Goal: Task Accomplishment & Management: Manage account settings

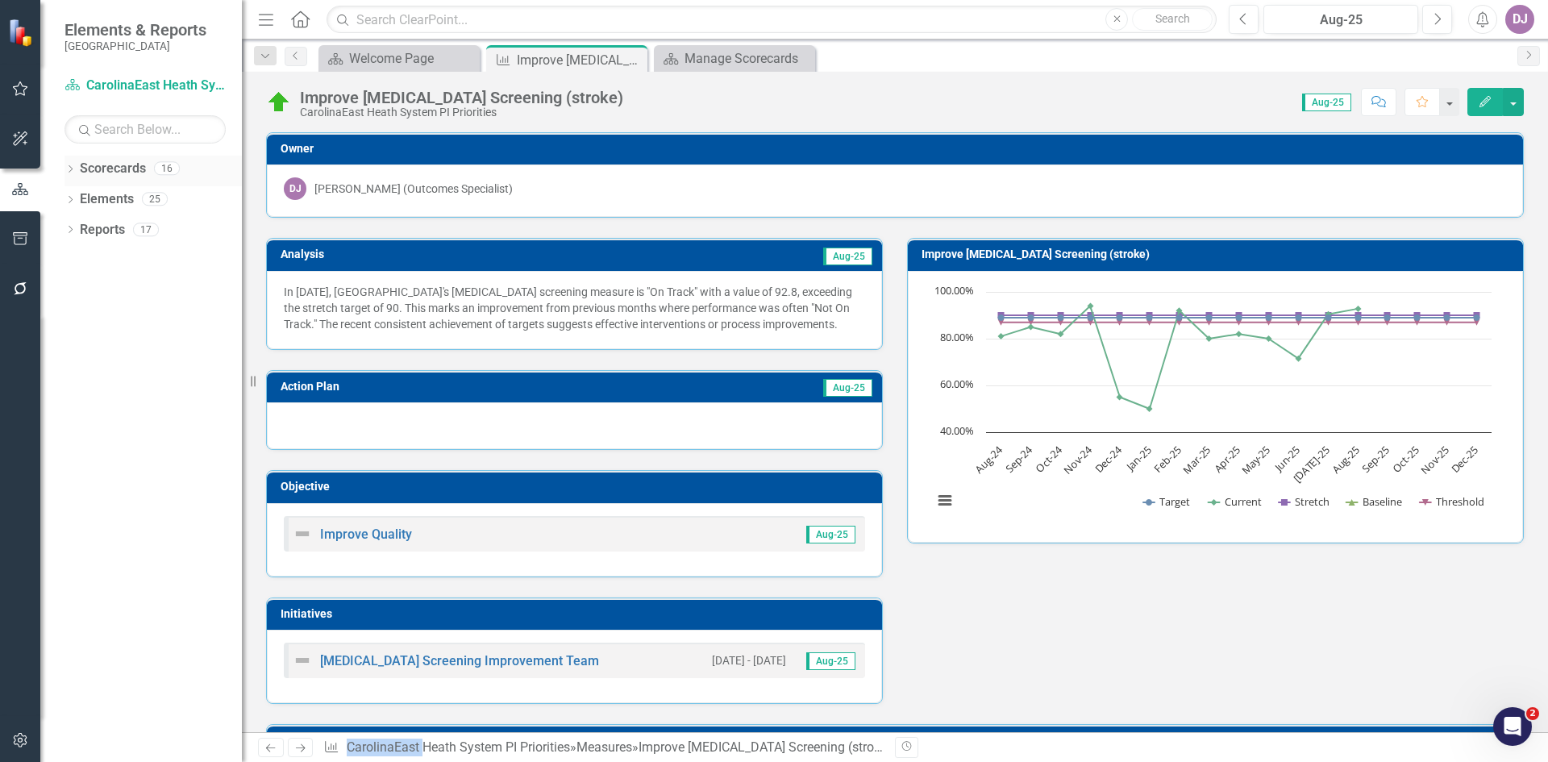
click at [127, 170] on link "Scorecards" at bounding box center [113, 169] width 66 height 19
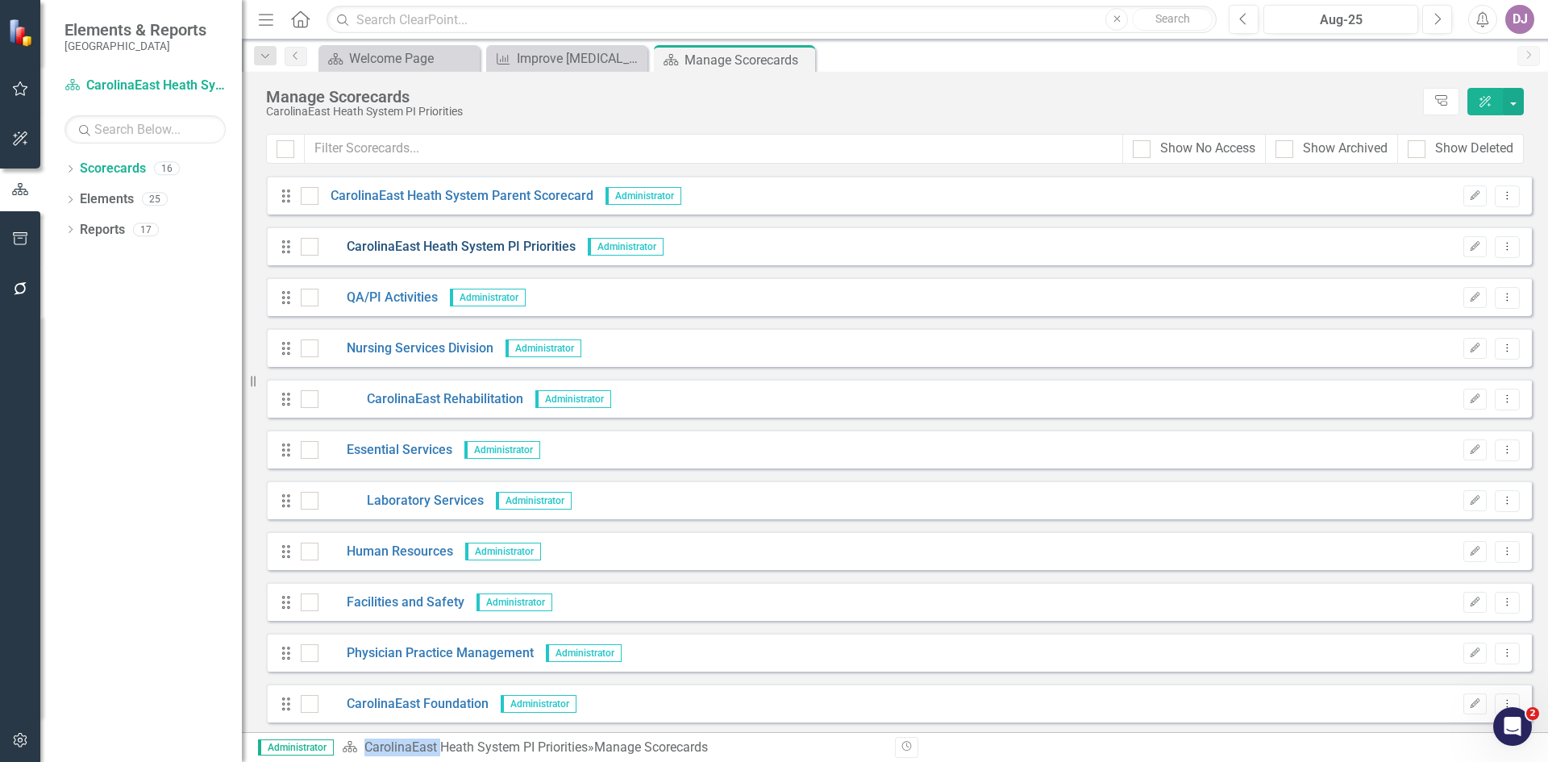
click at [452, 249] on link "CarolinaEast Heath System PI Priorities" at bounding box center [446, 247] width 257 height 19
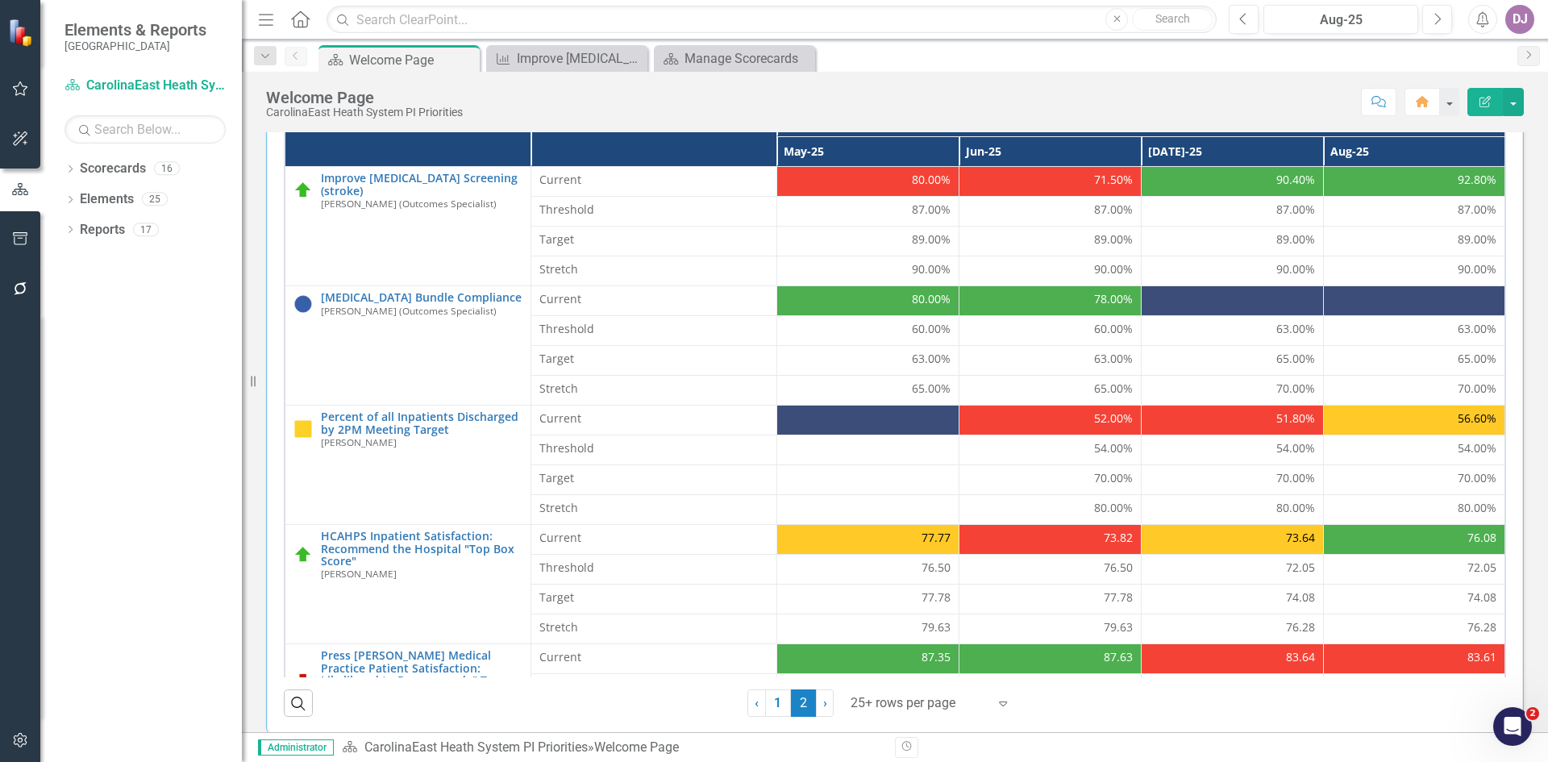
scroll to position [523, 0]
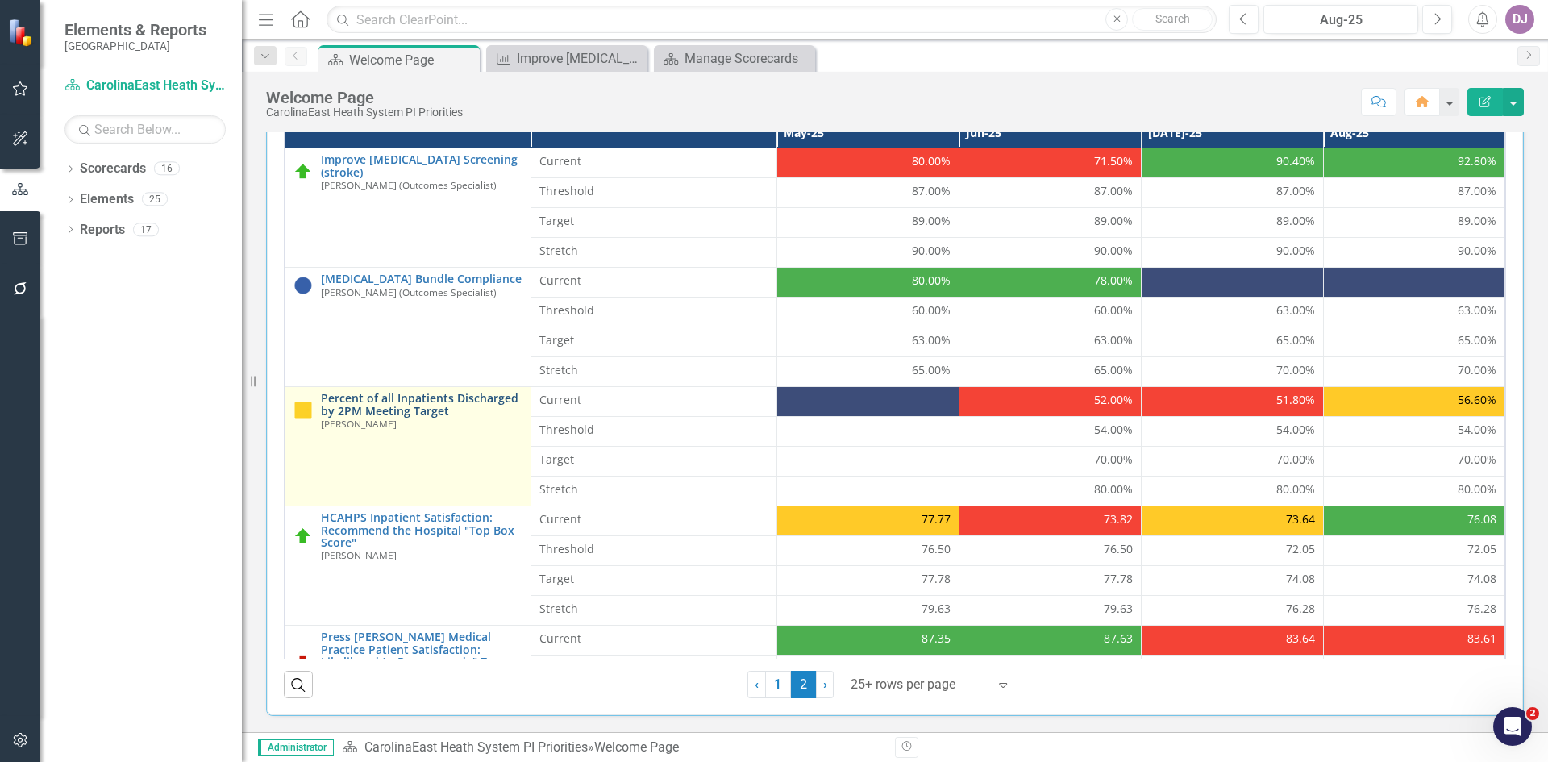
click at [399, 404] on link "Percent of all Inpatients Discharged by 2PM Meeting Target" at bounding box center [422, 404] width 202 height 25
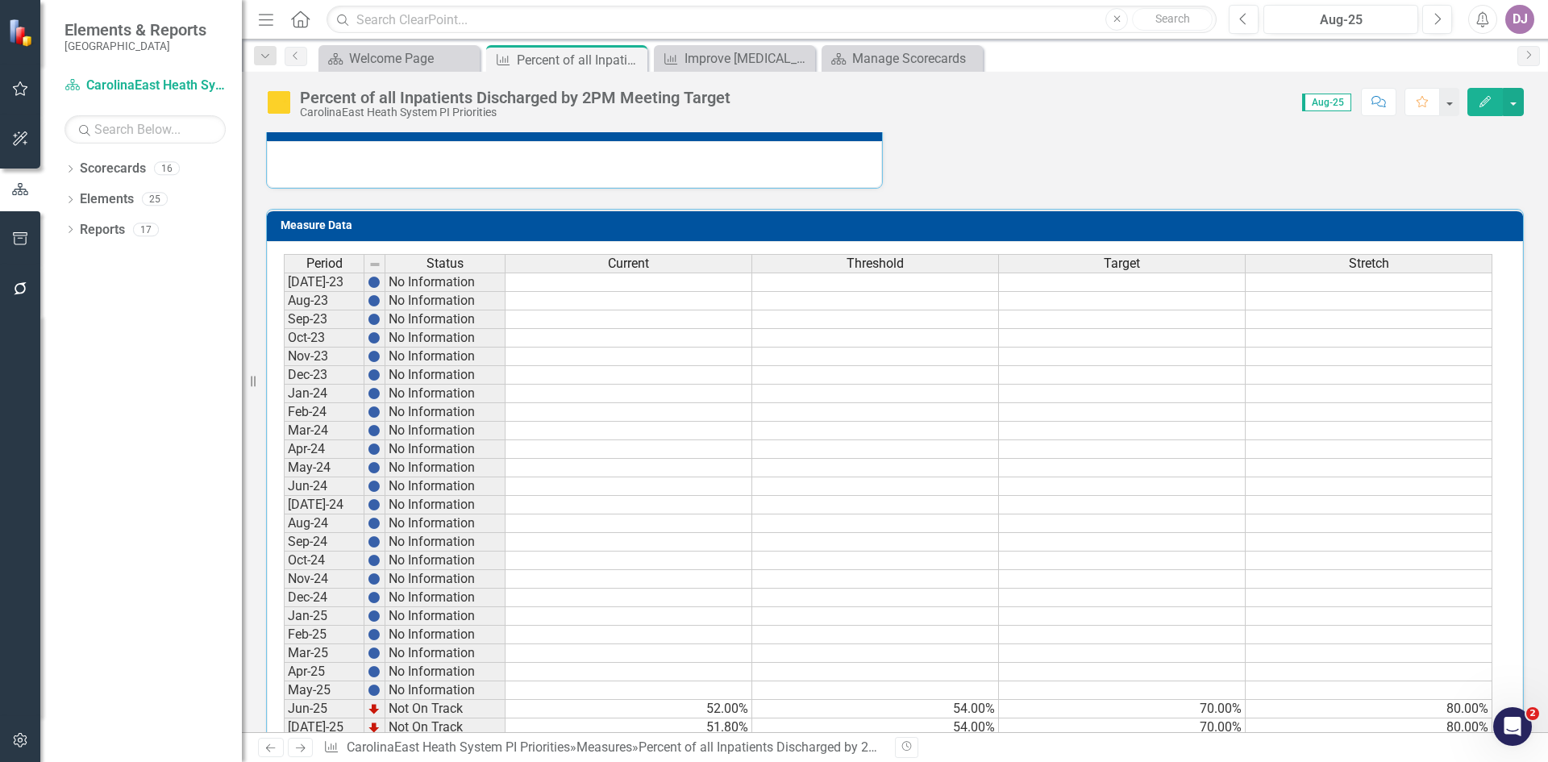
scroll to position [714, 0]
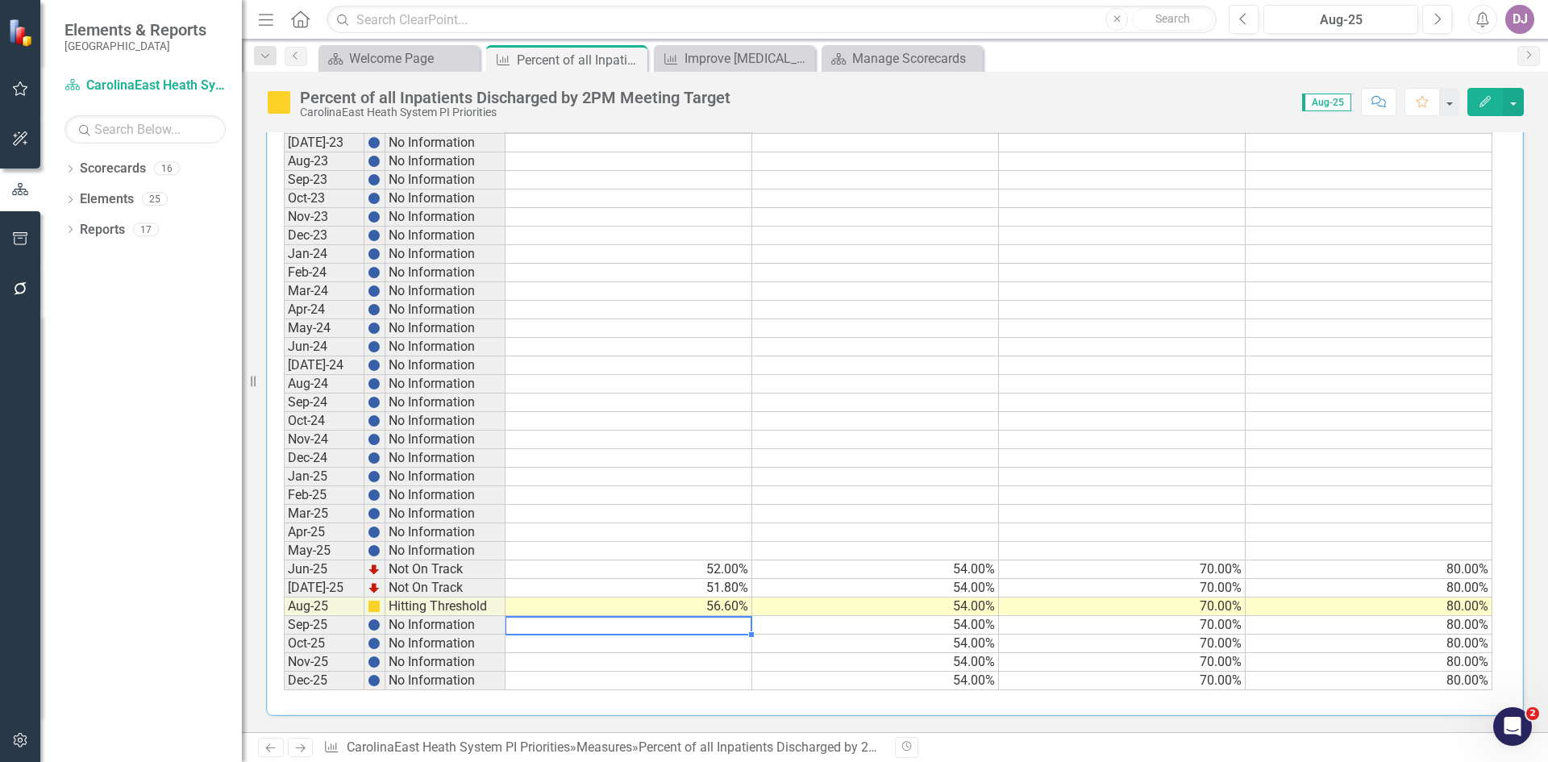
click at [722, 624] on td at bounding box center [629, 625] width 247 height 19
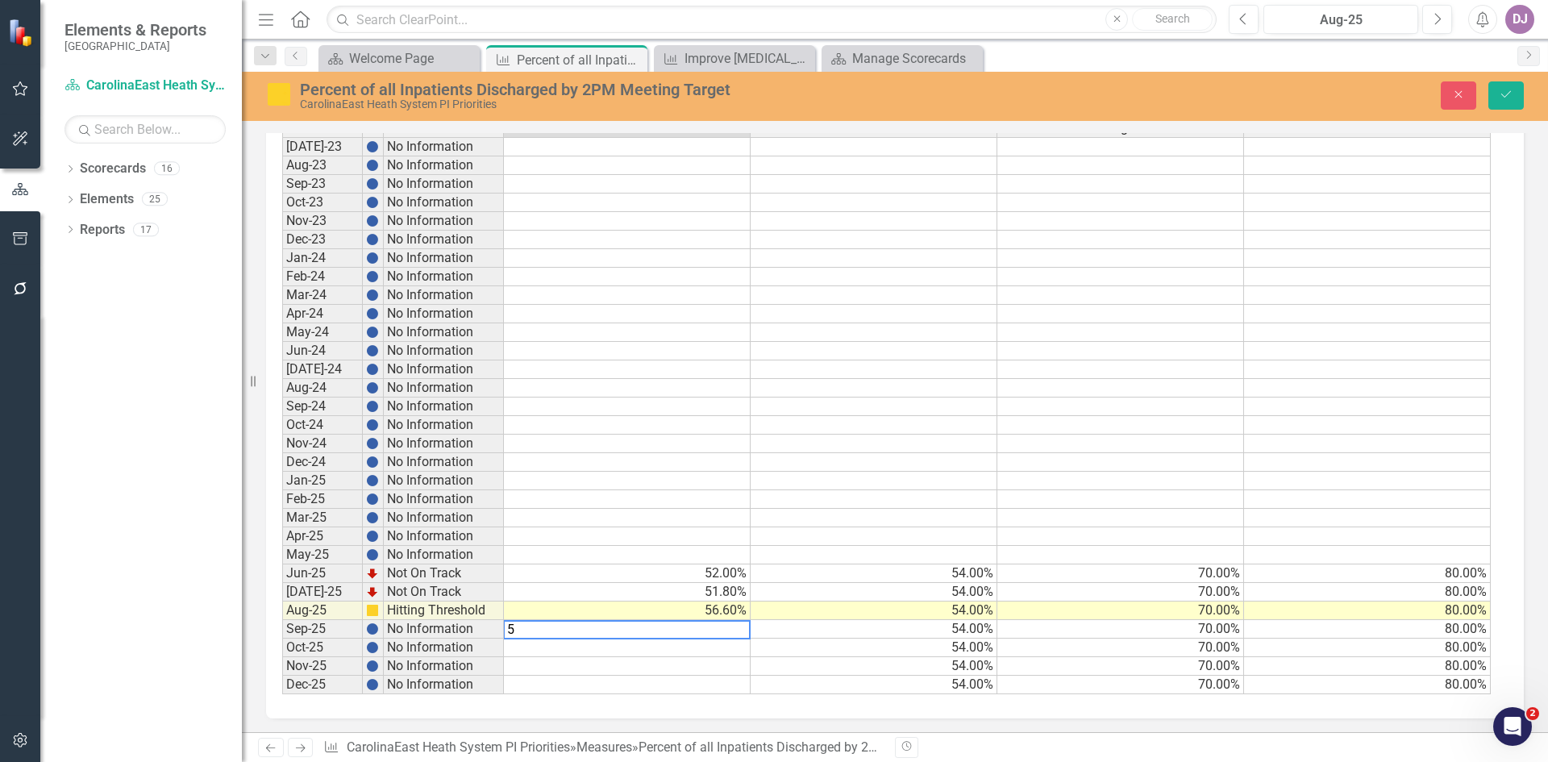
scroll to position [720, 0]
type textarea "58.0"
click at [718, 665] on td at bounding box center [628, 664] width 248 height 19
click at [1516, 98] on button "Save" at bounding box center [1505, 95] width 35 height 28
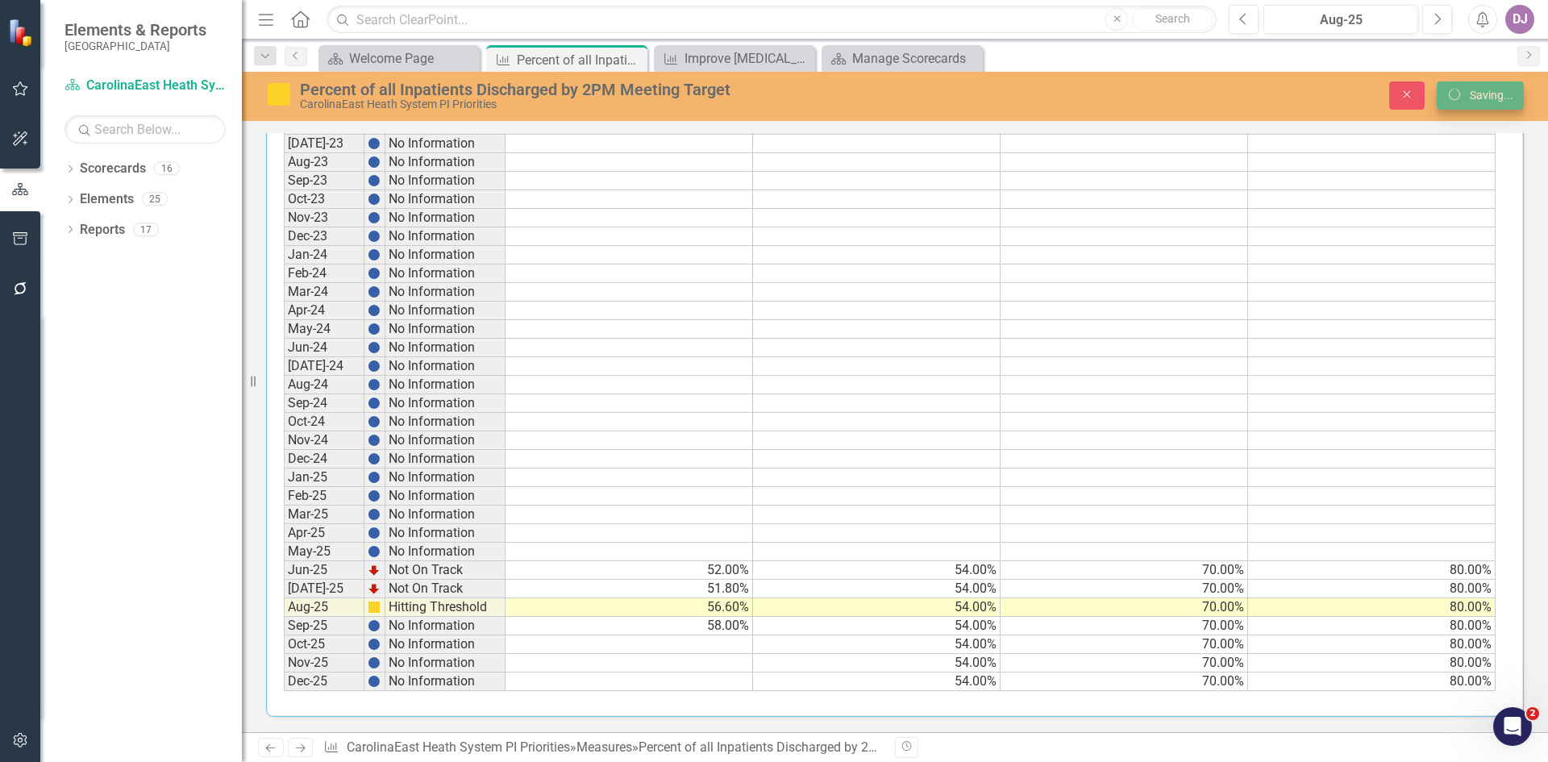
scroll to position [714, 0]
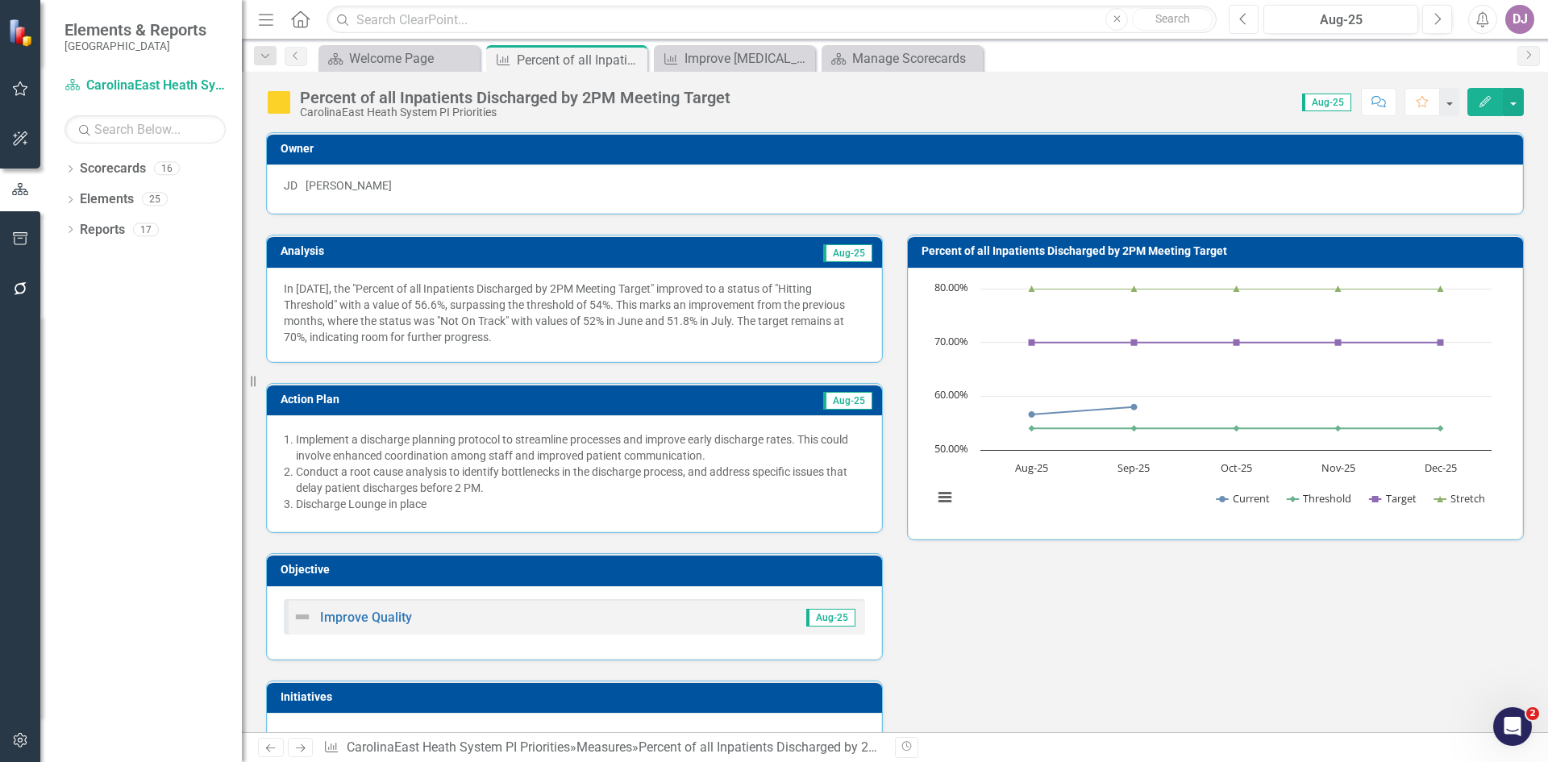
click at [1243, 27] on button "Previous" at bounding box center [1244, 19] width 30 height 29
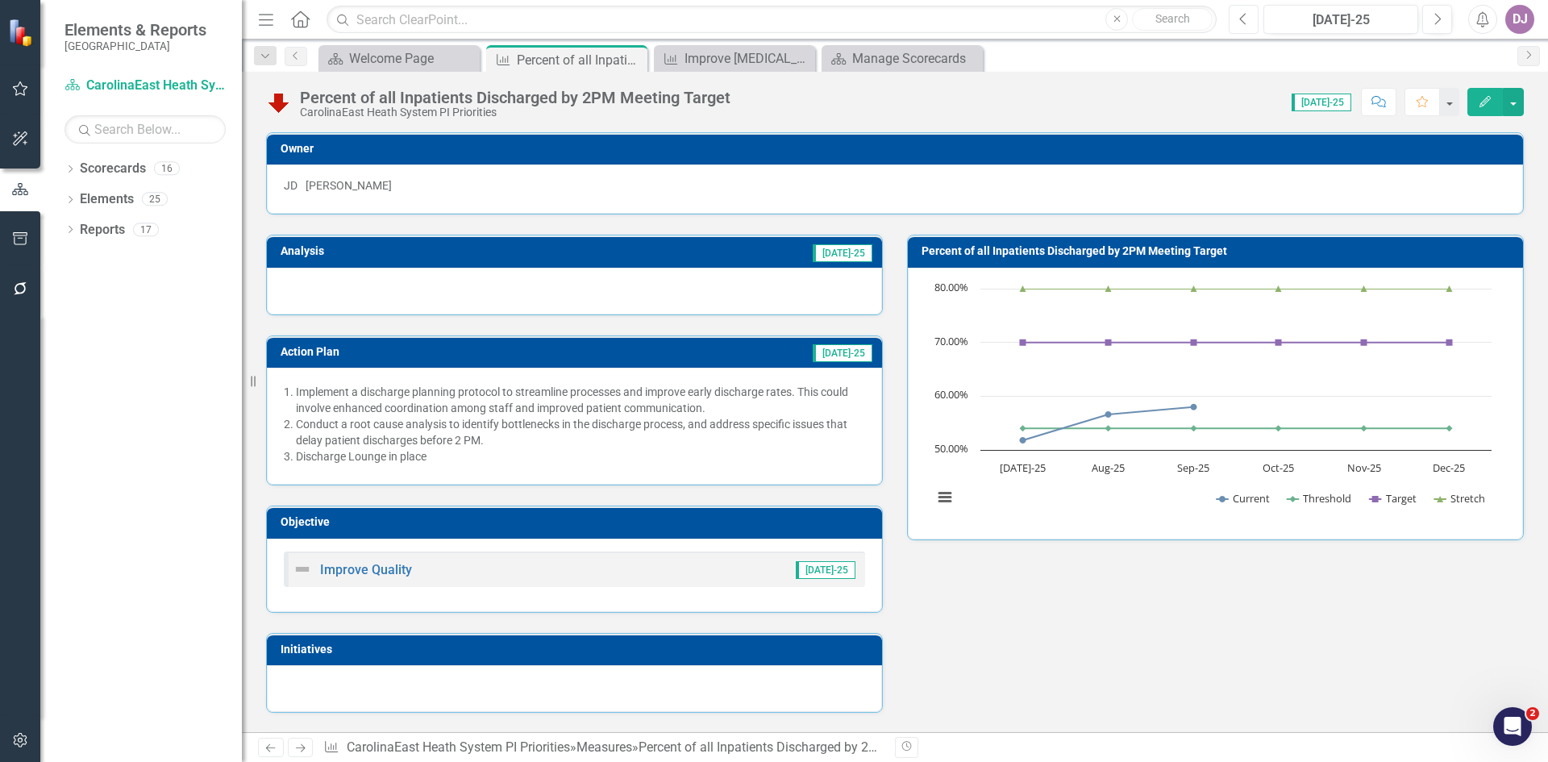
click at [1243, 27] on button "Previous" at bounding box center [1244, 19] width 30 height 29
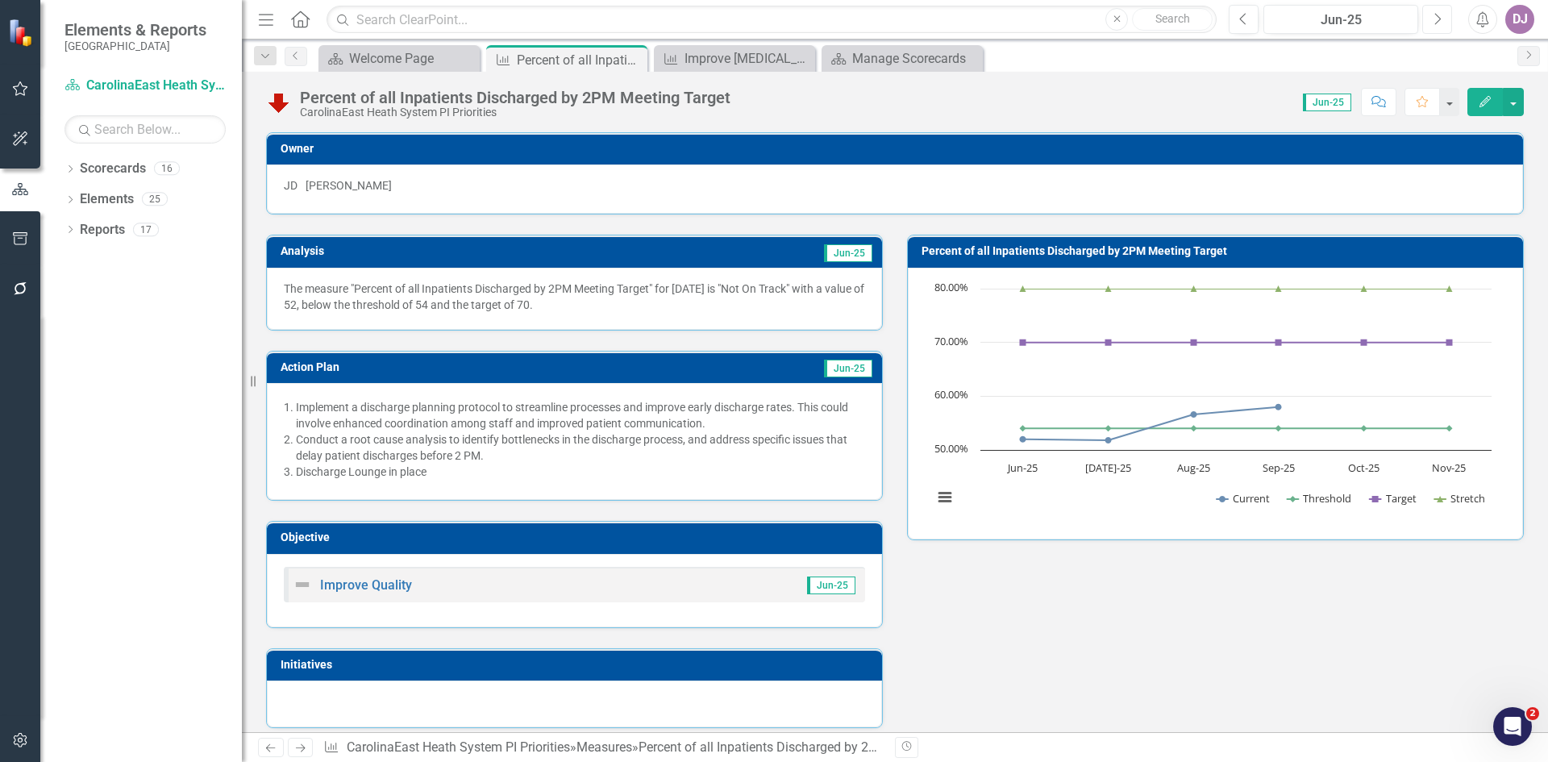
click at [1438, 18] on icon "Next" at bounding box center [1437, 19] width 9 height 15
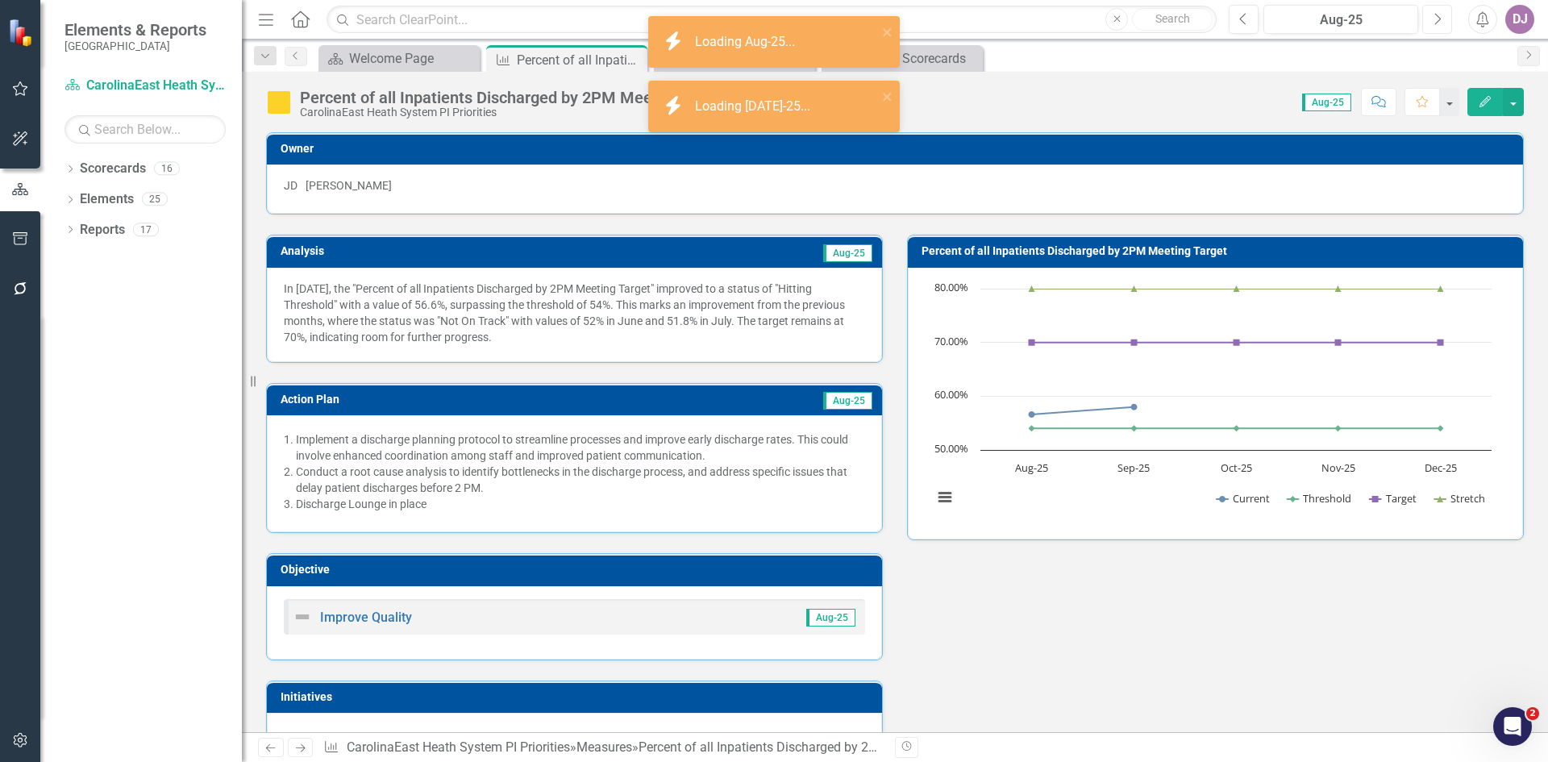
click at [1438, 18] on icon "Next" at bounding box center [1437, 19] width 9 height 15
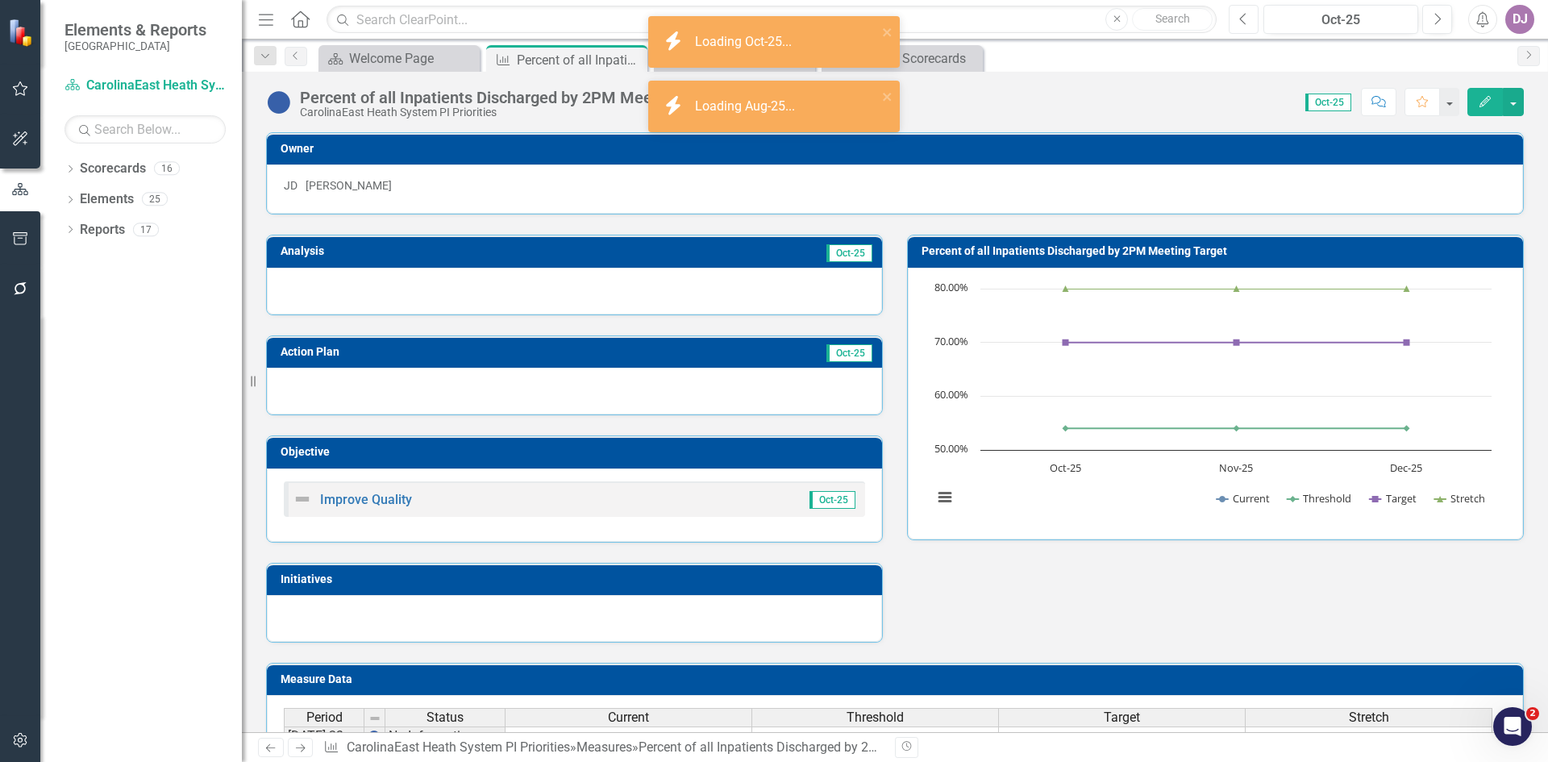
click at [1243, 21] on icon "button" at bounding box center [1243, 18] width 6 height 11
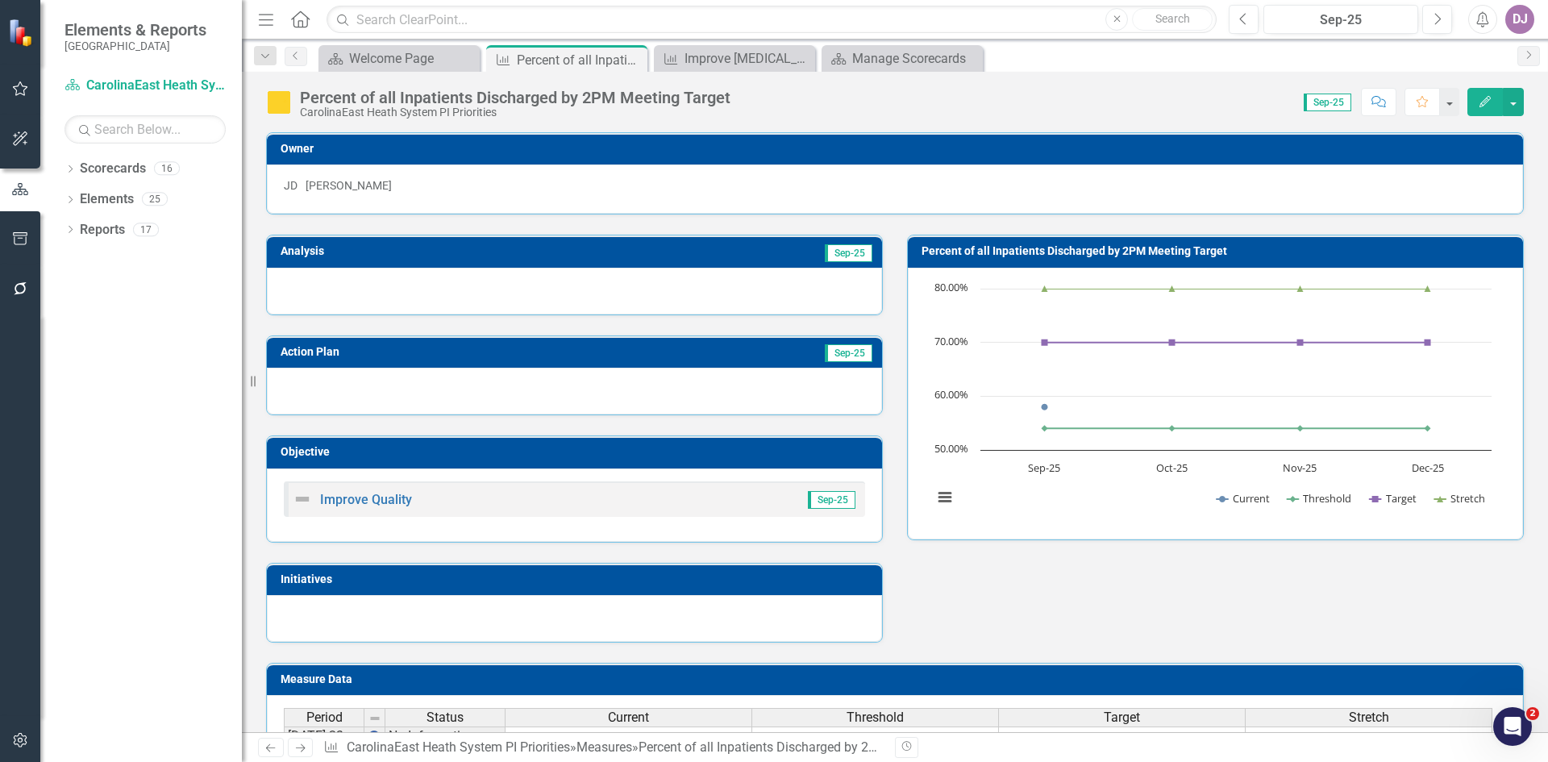
click at [780, 252] on td "Sep-25" at bounding box center [717, 253] width 314 height 24
click at [780, 258] on td "Sep-25" at bounding box center [717, 253] width 314 height 24
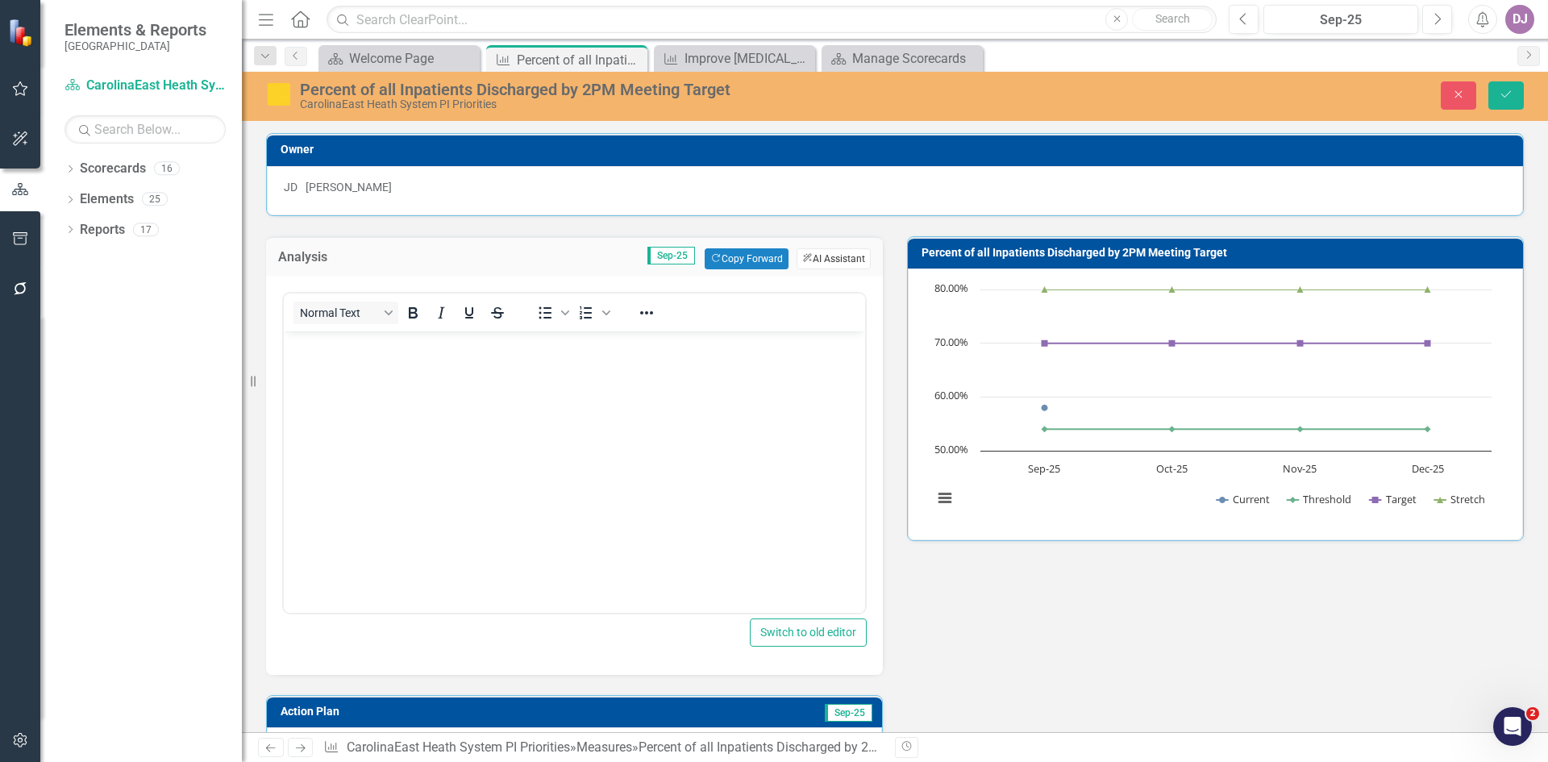
click at [814, 254] on button "ClearPoint AI AI Assistant" at bounding box center [834, 258] width 74 height 21
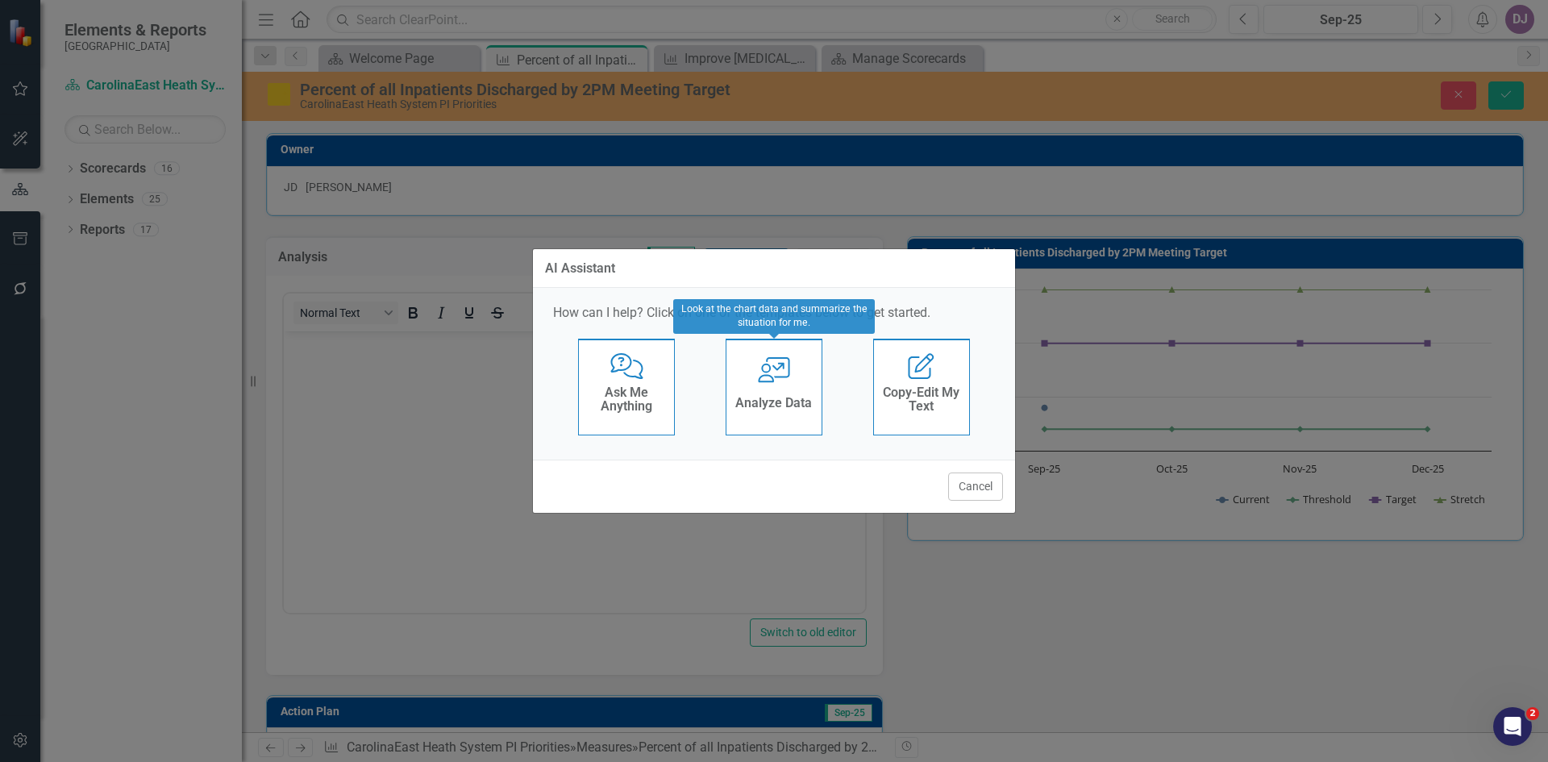
click at [785, 394] on div "Analyze Data" at bounding box center [773, 405] width 77 height 27
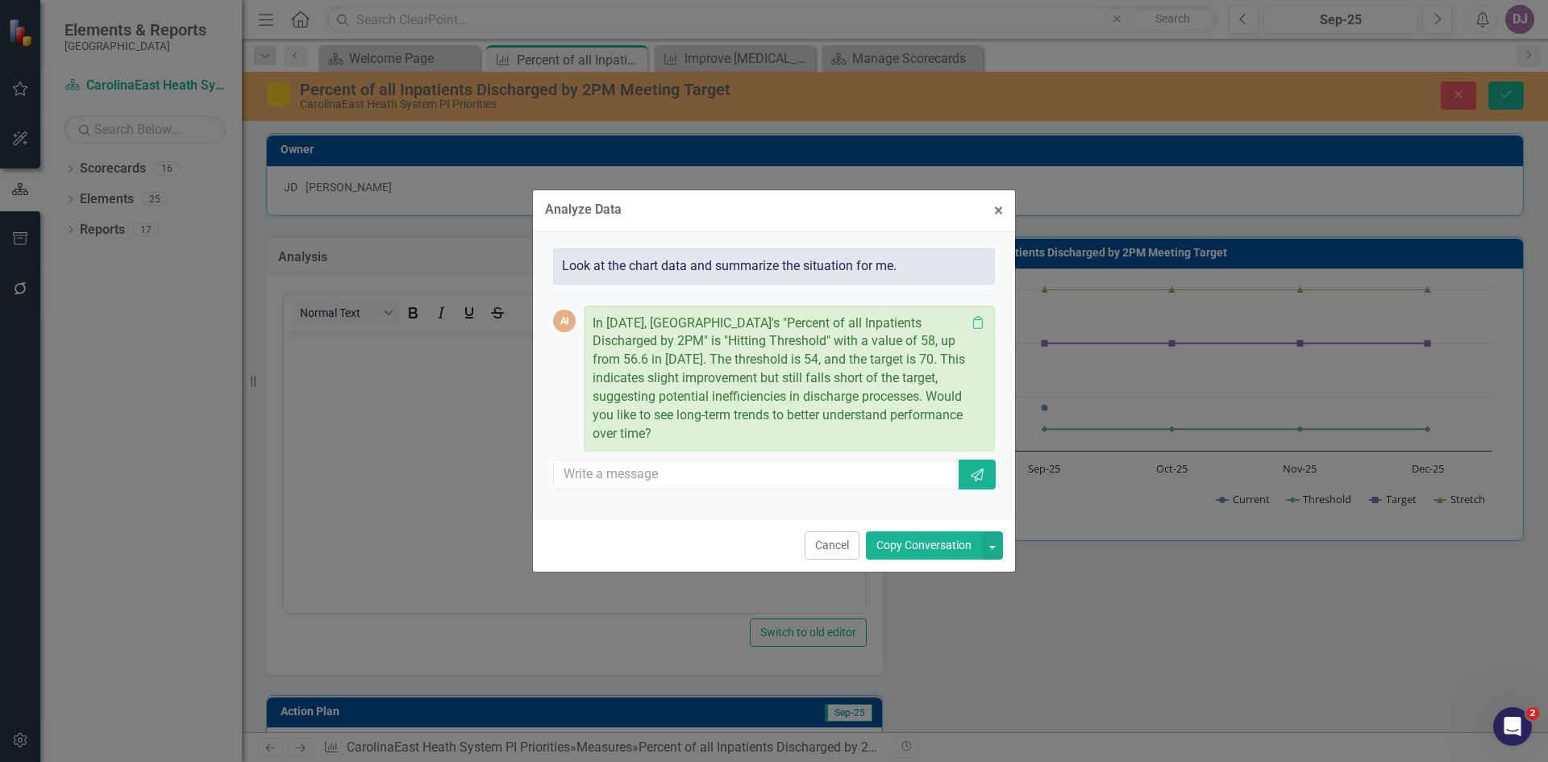
click at [914, 553] on button "Copy Conversation" at bounding box center [924, 545] width 116 height 28
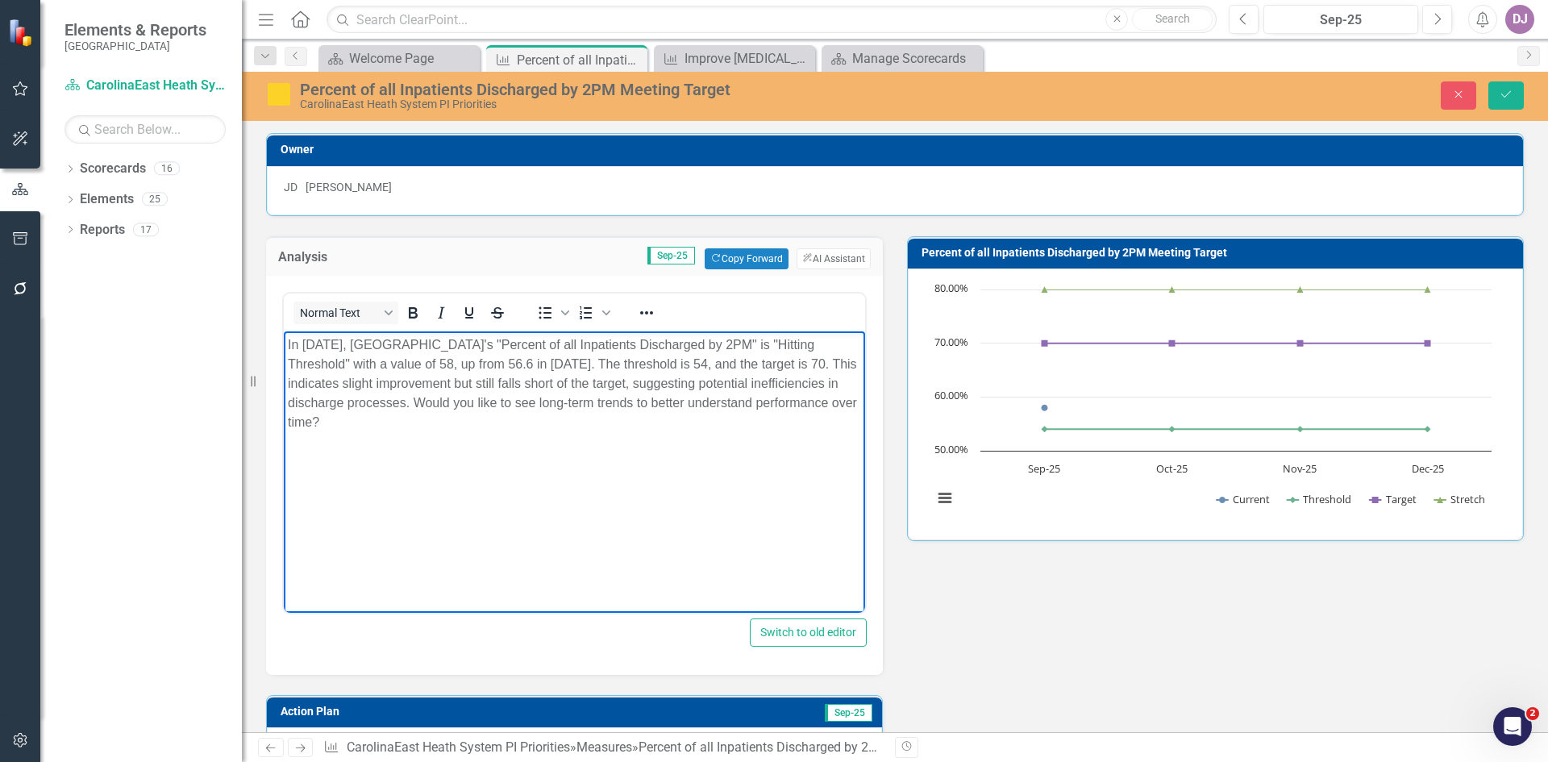
drag, startPoint x: 506, startPoint y: 407, endPoint x: 511, endPoint y: 432, distance: 25.5
click at [511, 432] on body "In [DATE], [GEOGRAPHIC_DATA]'s "Percent of all Inpatients Discharged by 2PM" is…" at bounding box center [574, 452] width 581 height 242
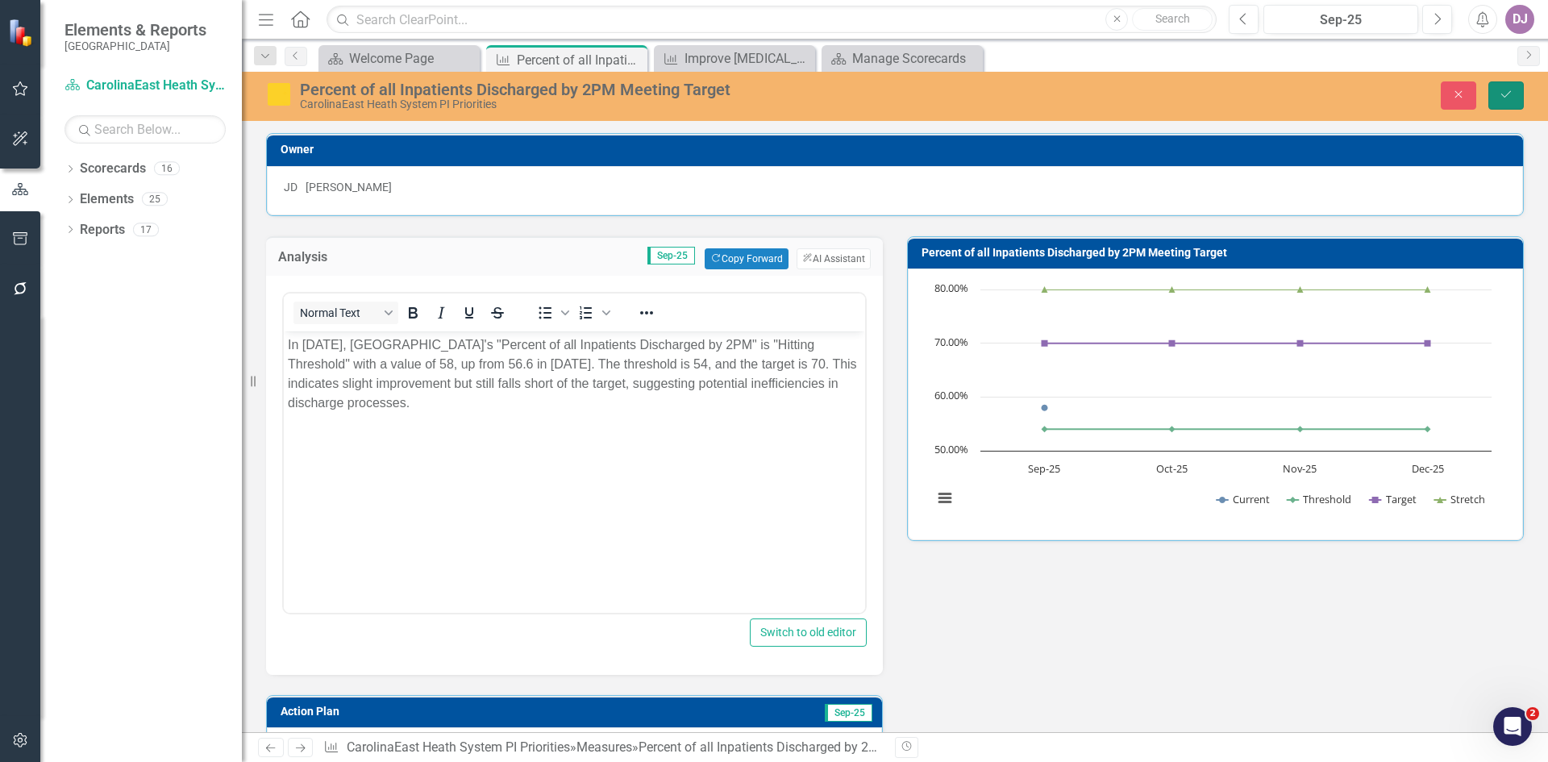
click at [1514, 98] on button "Save" at bounding box center [1505, 95] width 35 height 28
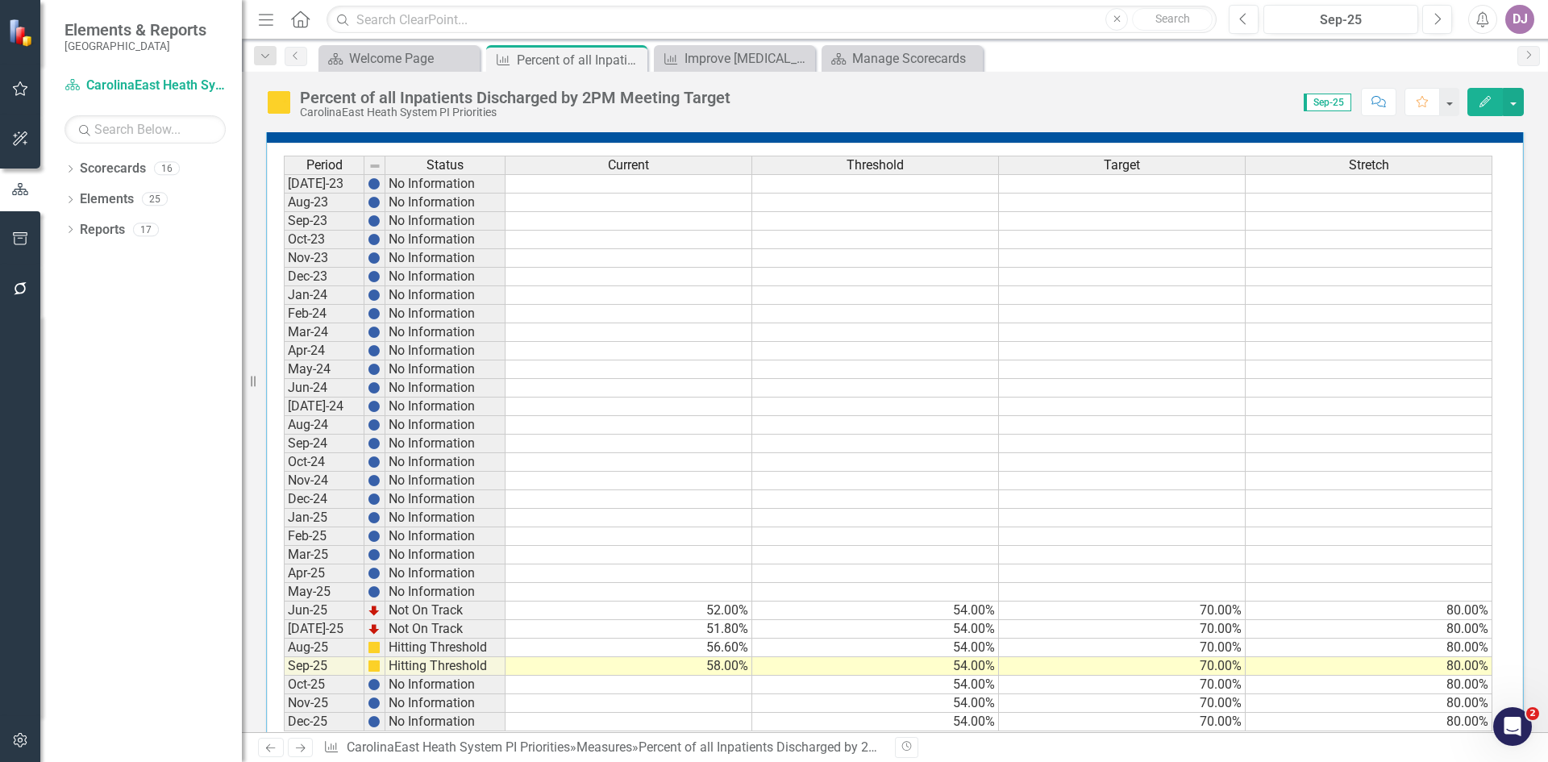
scroll to position [628, 0]
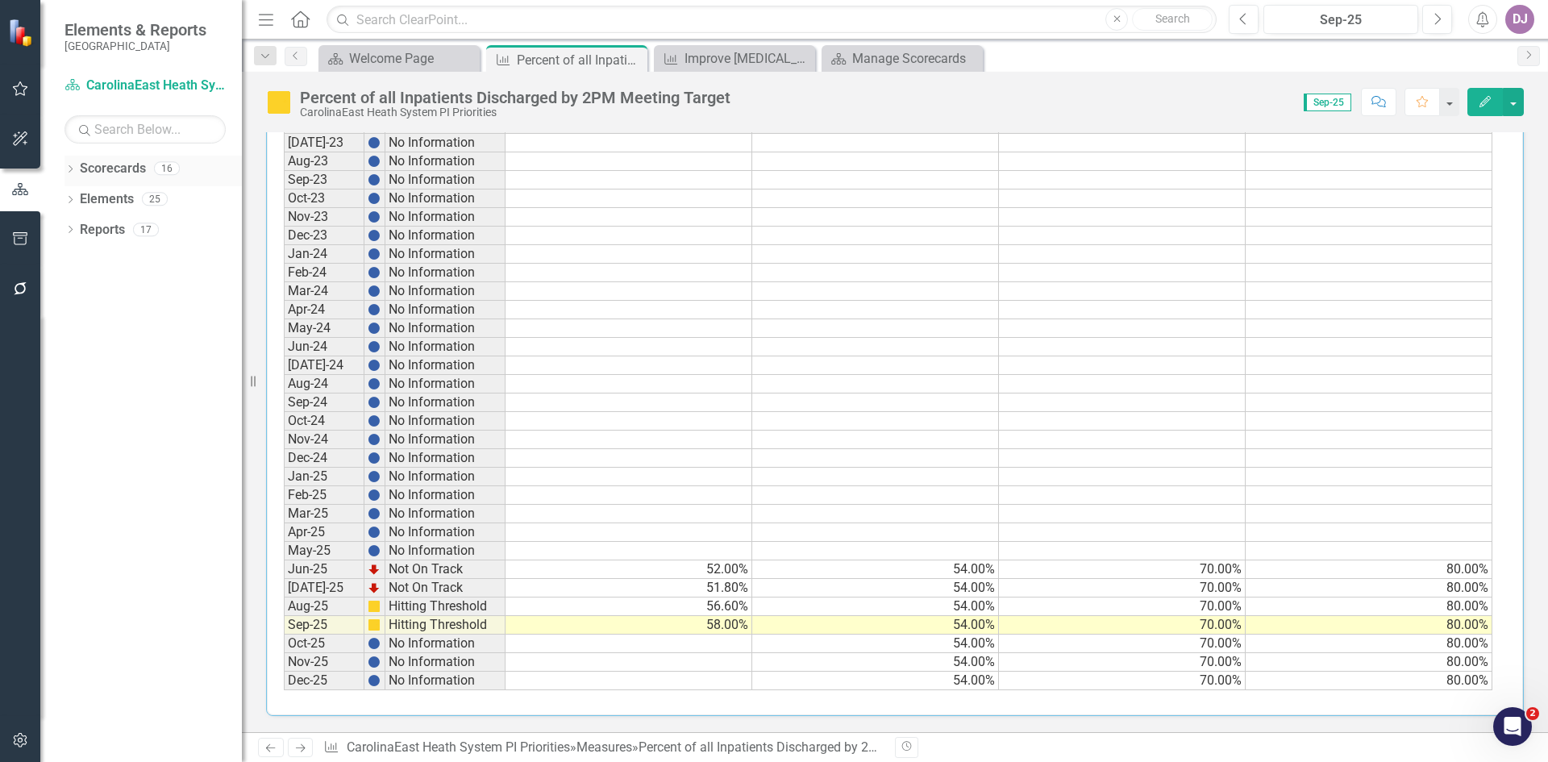
click at [131, 166] on link "Scorecards" at bounding box center [113, 169] width 66 height 19
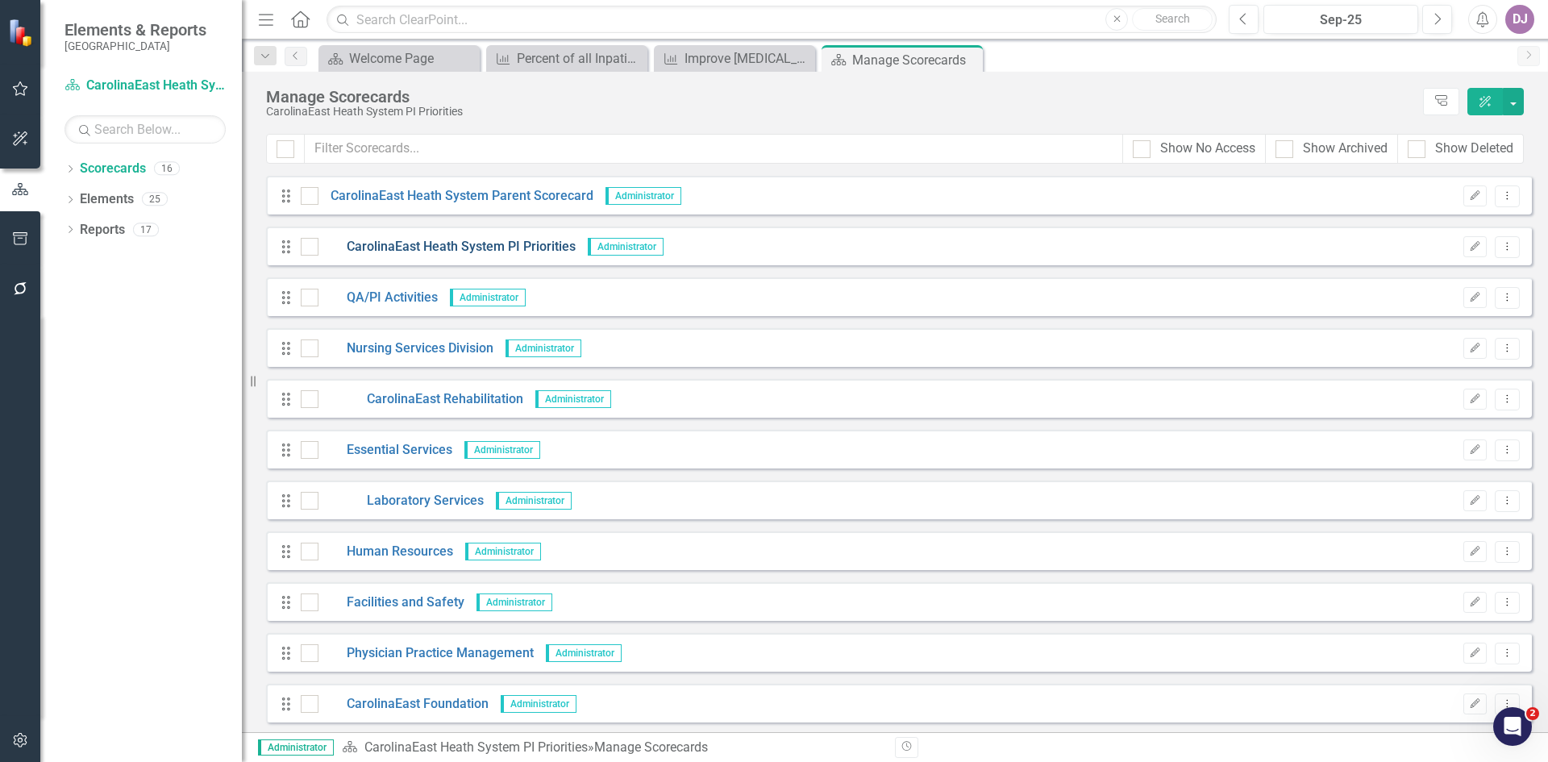
click at [505, 247] on link "CarolinaEast Heath System PI Priorities" at bounding box center [446, 247] width 257 height 19
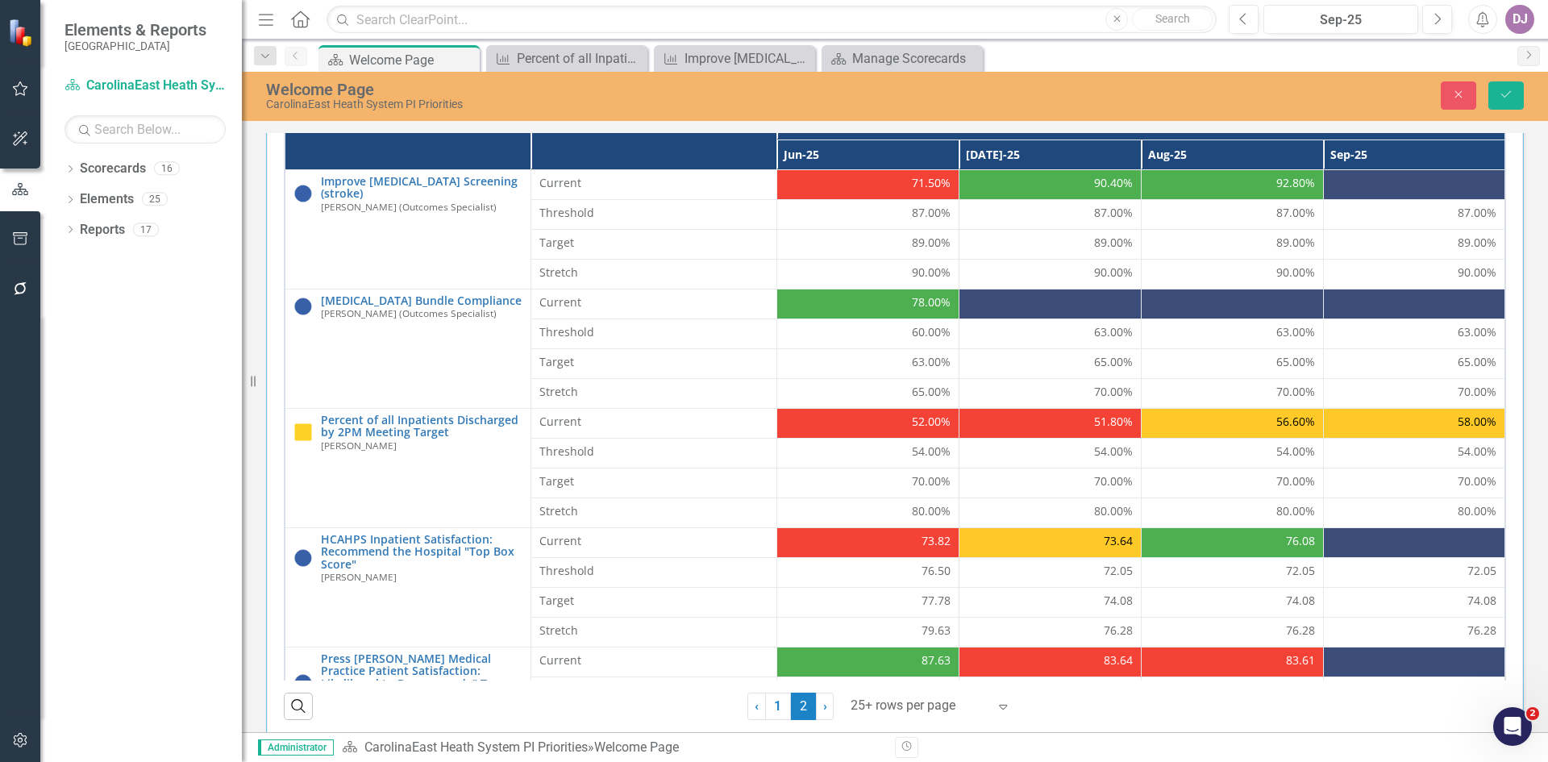
scroll to position [856, 0]
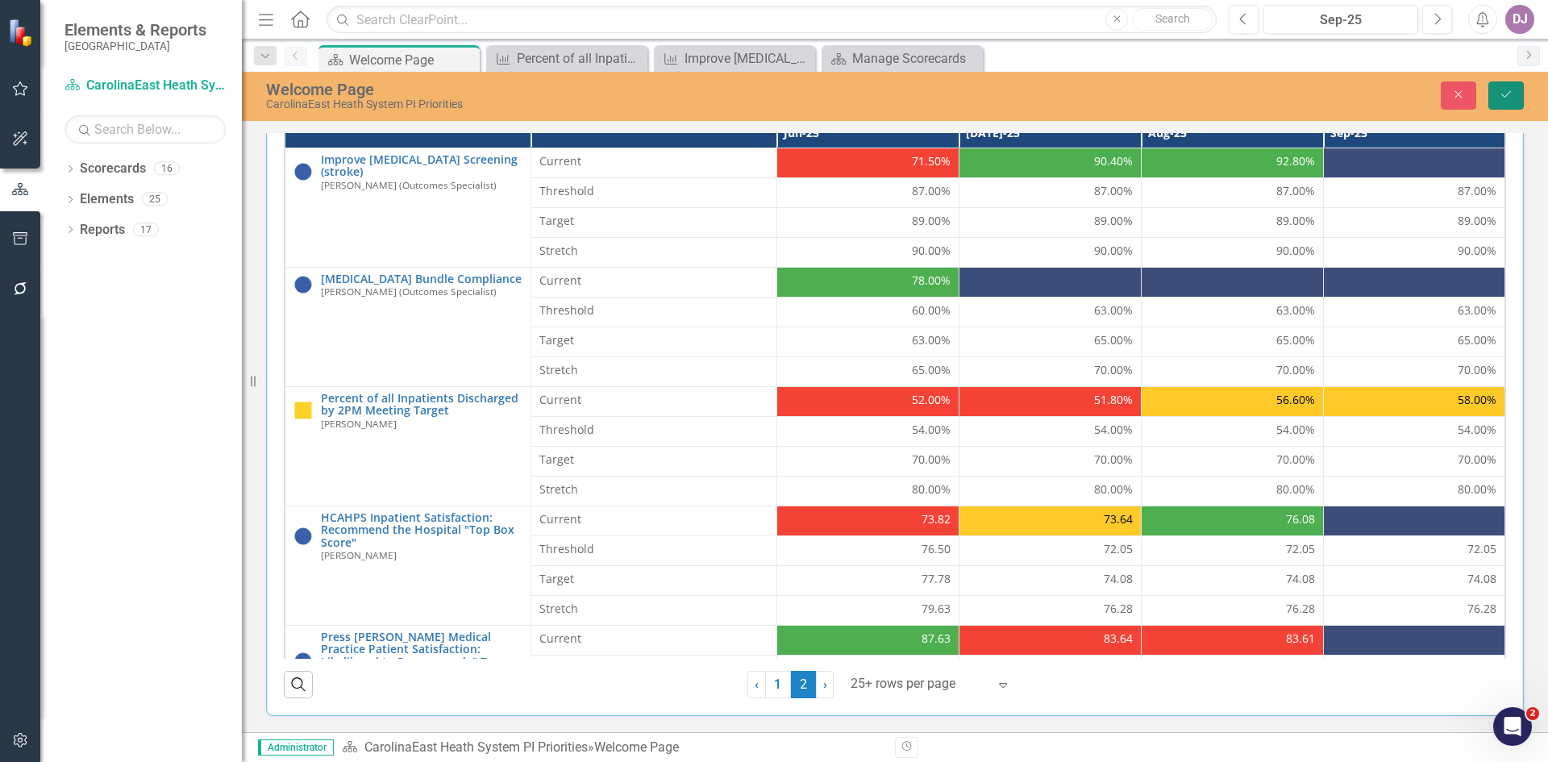
click at [1509, 90] on icon "Save" at bounding box center [1506, 94] width 15 height 11
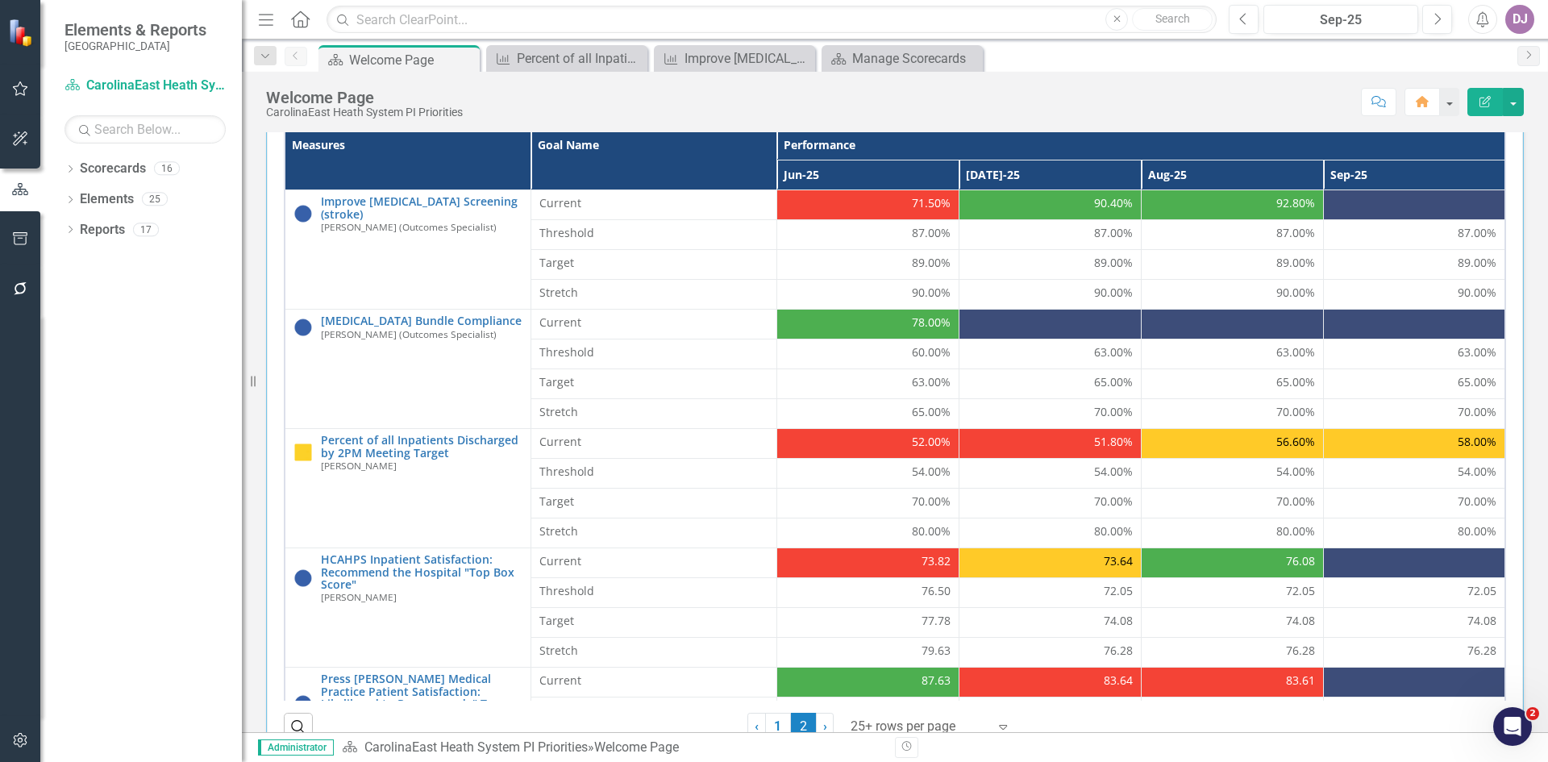
scroll to position [523, 0]
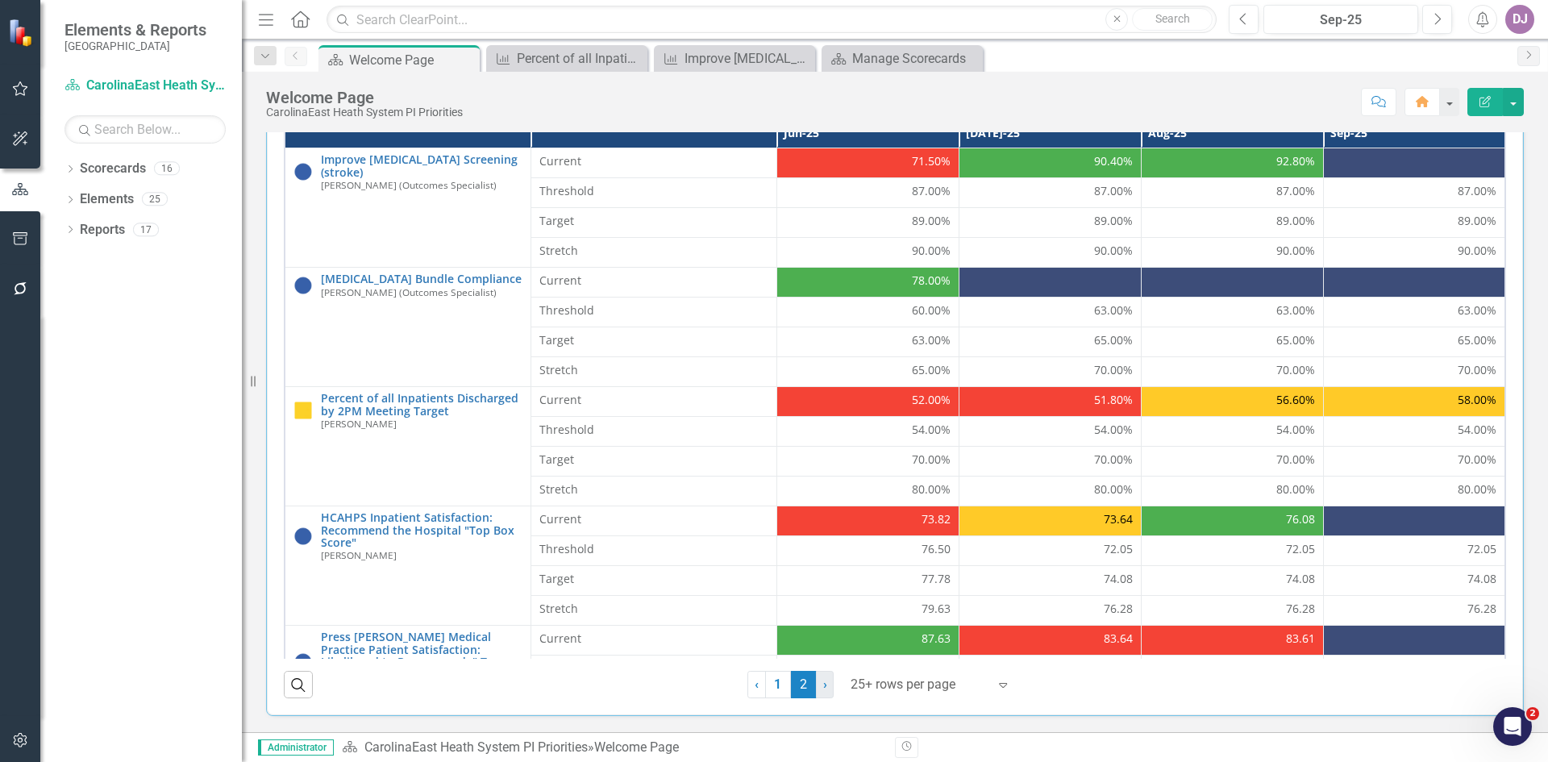
click at [823, 687] on span "›" at bounding box center [825, 683] width 4 height 15
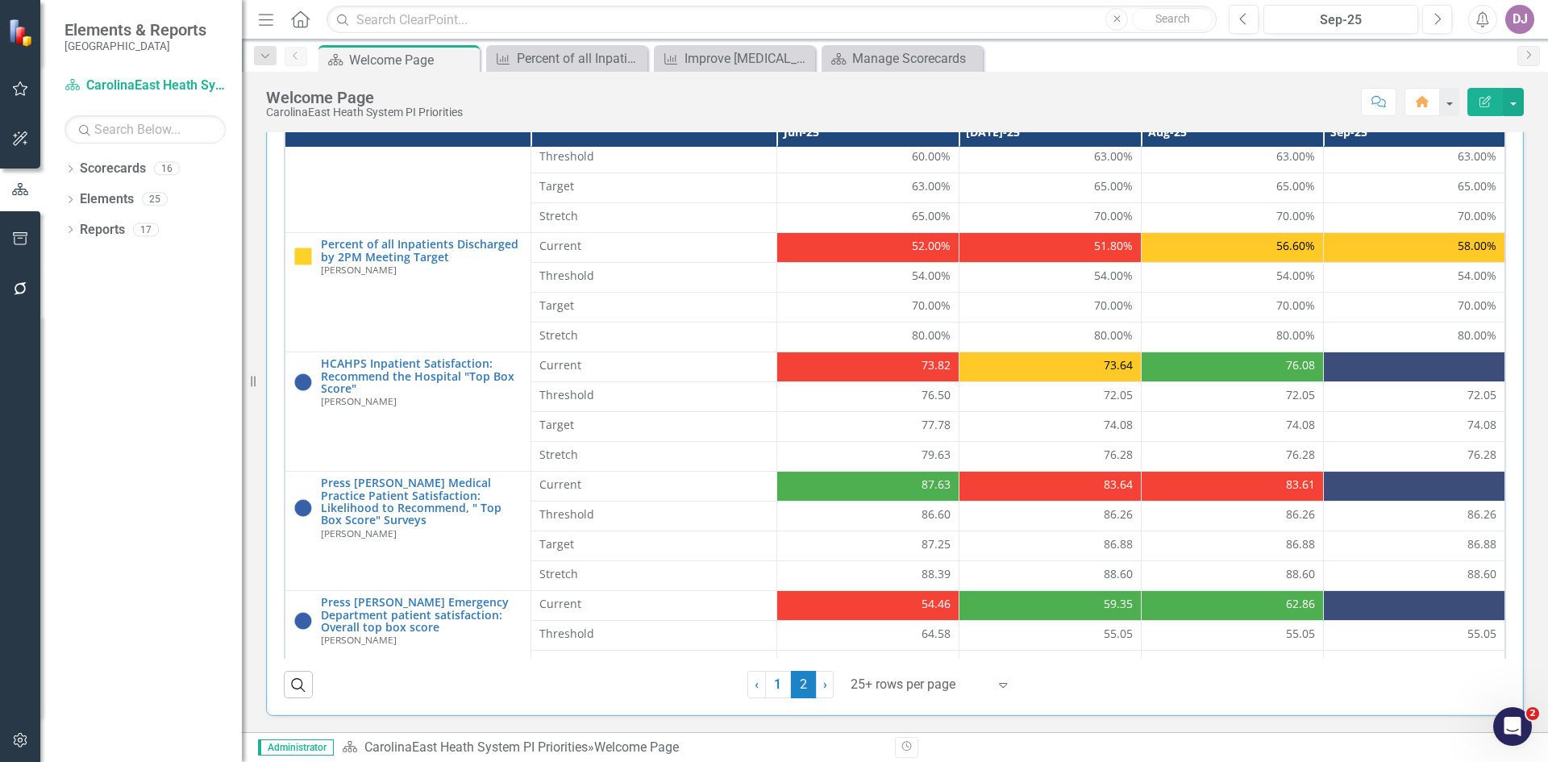
scroll to position [206, 0]
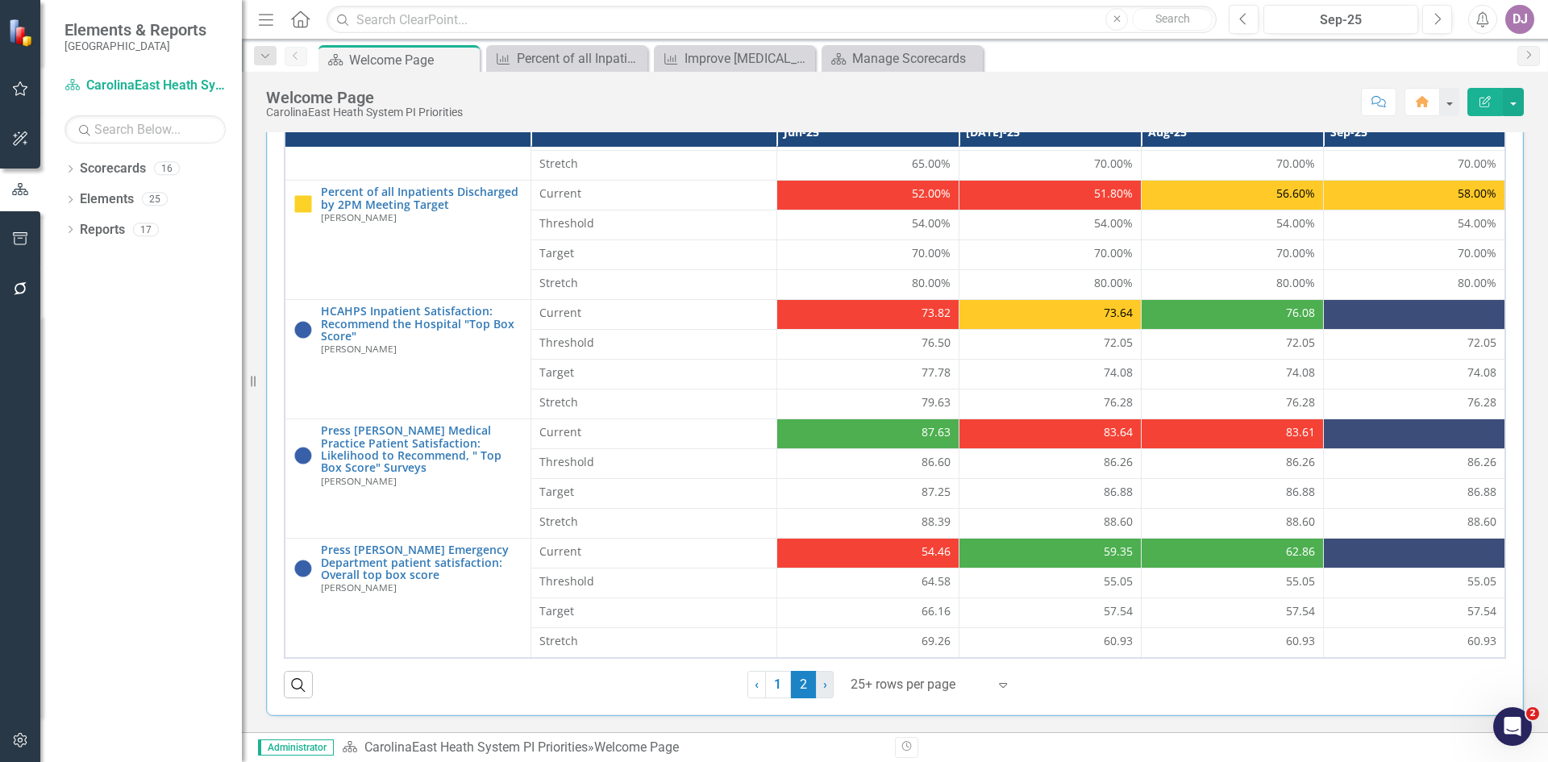
click at [823, 685] on span "›" at bounding box center [825, 683] width 4 height 15
click at [777, 691] on link "1" at bounding box center [778, 684] width 26 height 27
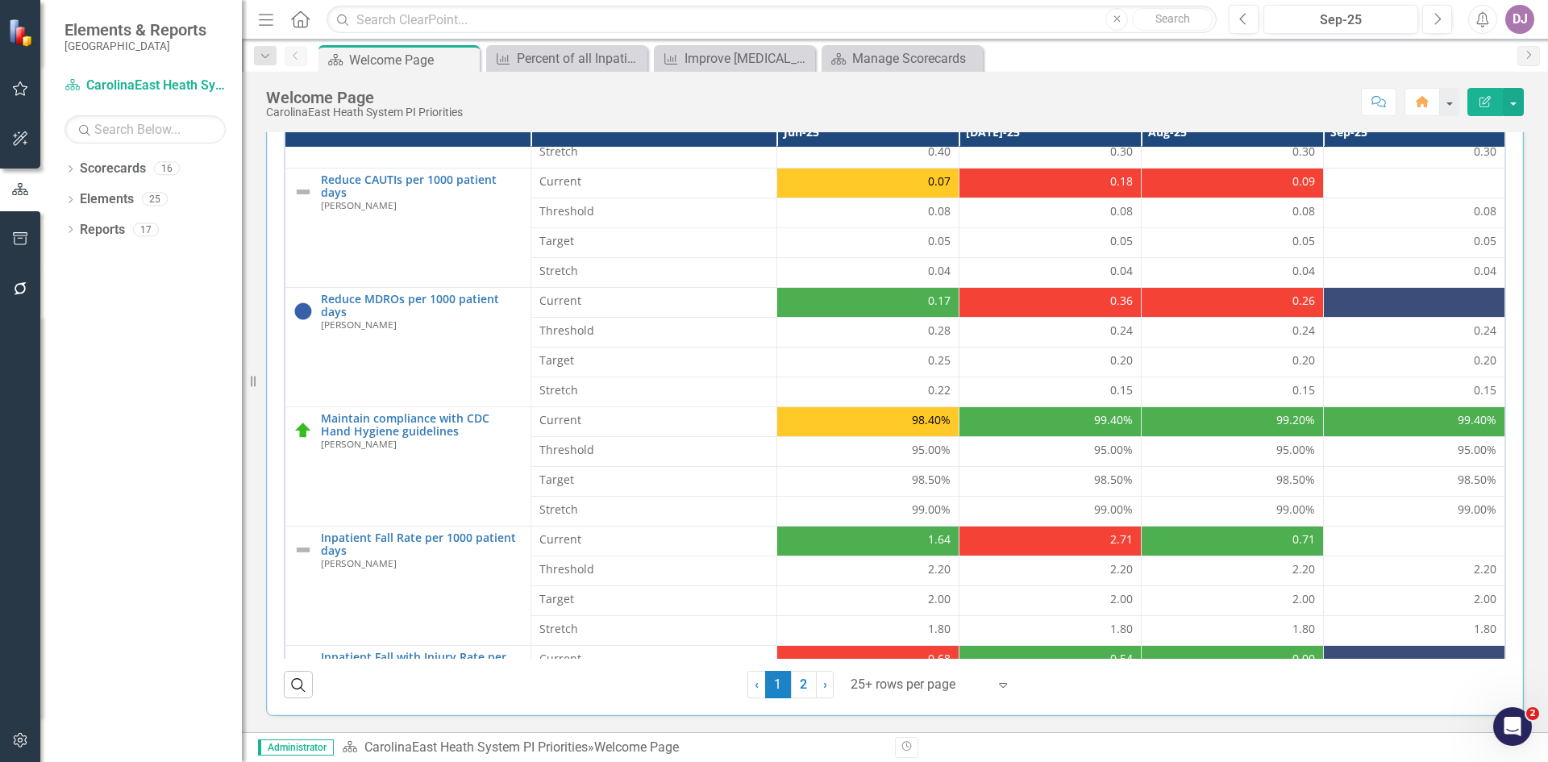
scroll to position [239, 0]
